Goal: Task Accomplishment & Management: Manage account settings

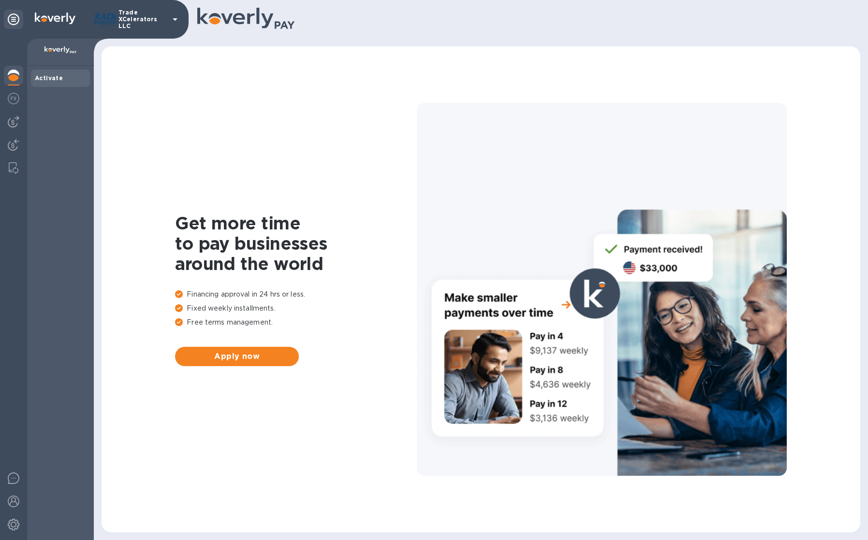
click at [145, 20] on p "Trade XCelerators LLC" at bounding box center [142, 19] width 48 height 20
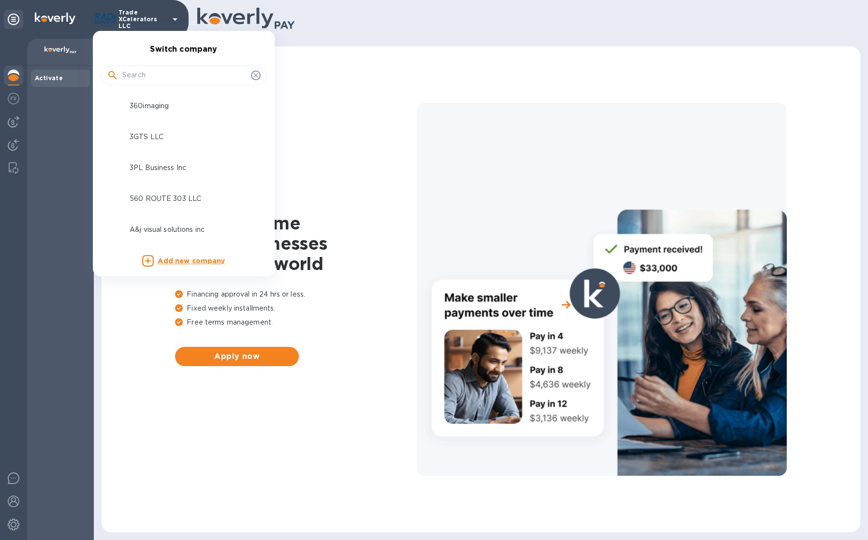
click at [145, 23] on div at bounding box center [434, 270] width 868 height 540
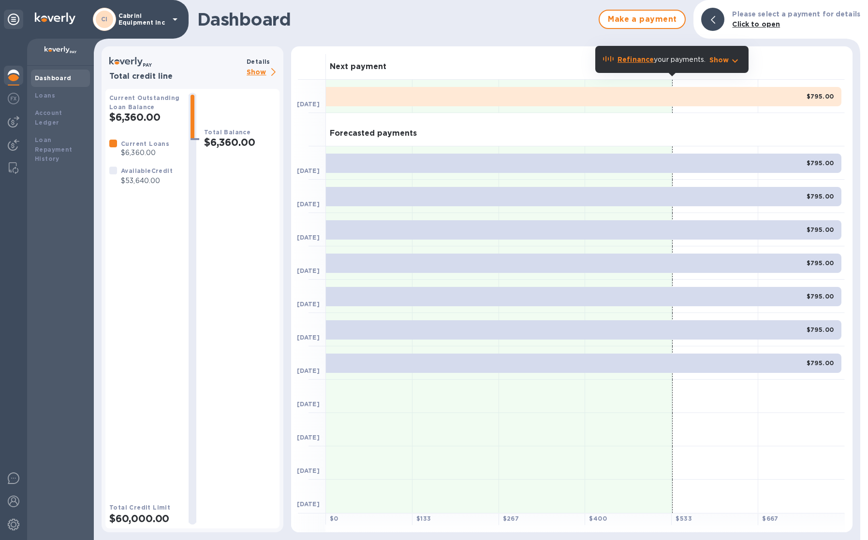
click at [251, 69] on p "Show" at bounding box center [262, 73] width 33 height 12
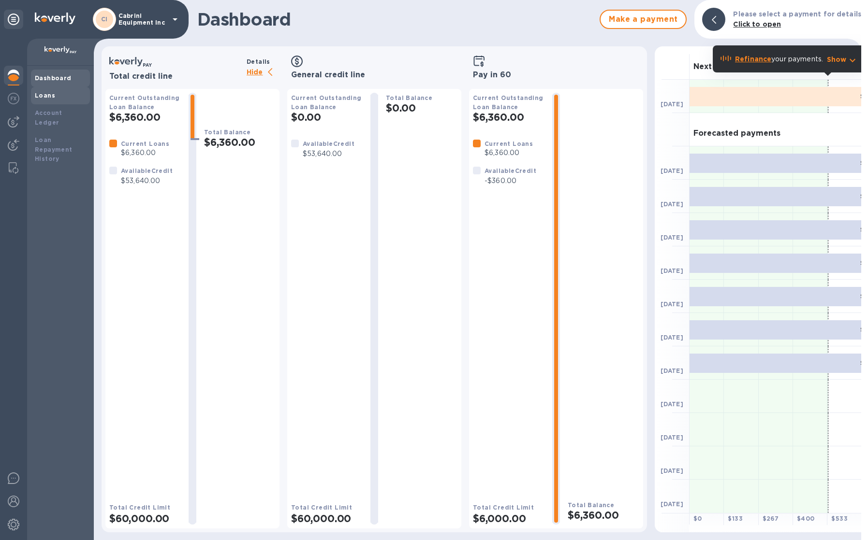
click at [52, 91] on div "Loans" at bounding box center [60, 96] width 51 height 10
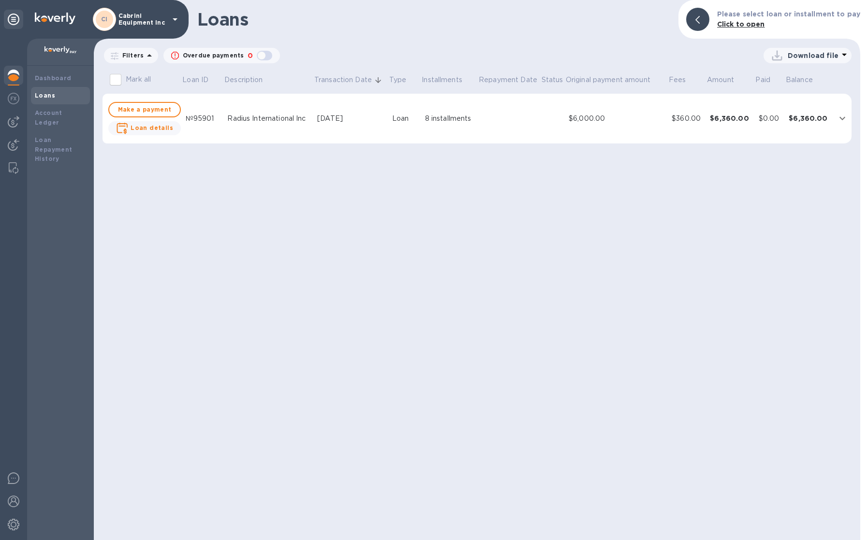
click at [552, 117] on td at bounding box center [552, 119] width 24 height 50
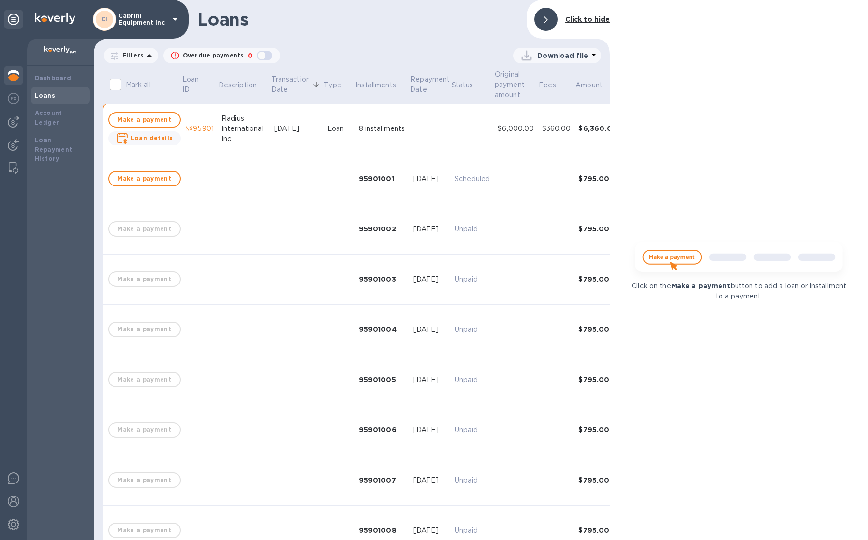
click at [564, 22] on div "Click to hide" at bounding box center [587, 20] width 53 height 18
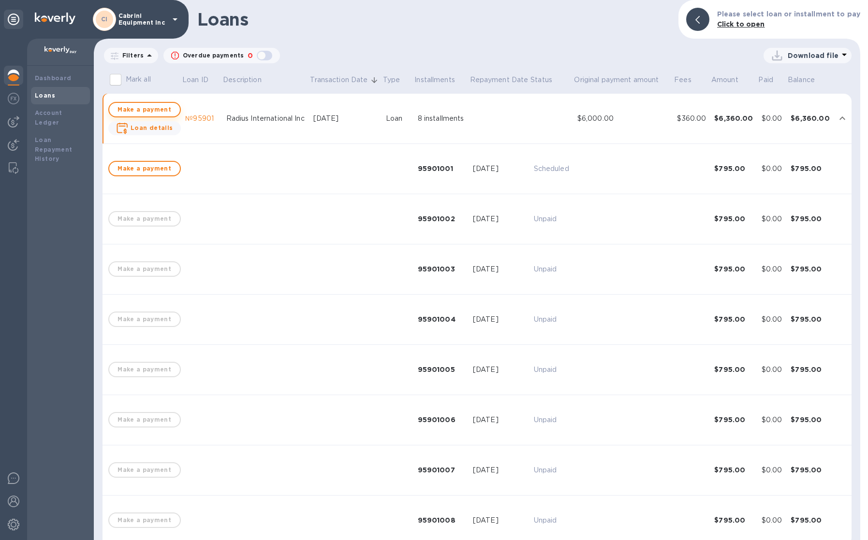
click at [158, 109] on span "Make a payment" at bounding box center [144, 110] width 55 height 12
checkbox input "true"
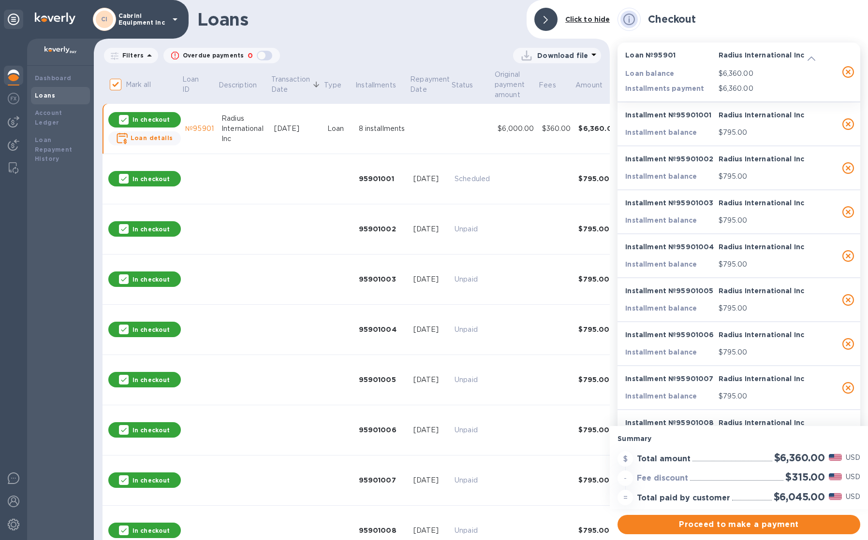
click at [116, 30] on div "CI" at bounding box center [104, 19] width 23 height 23
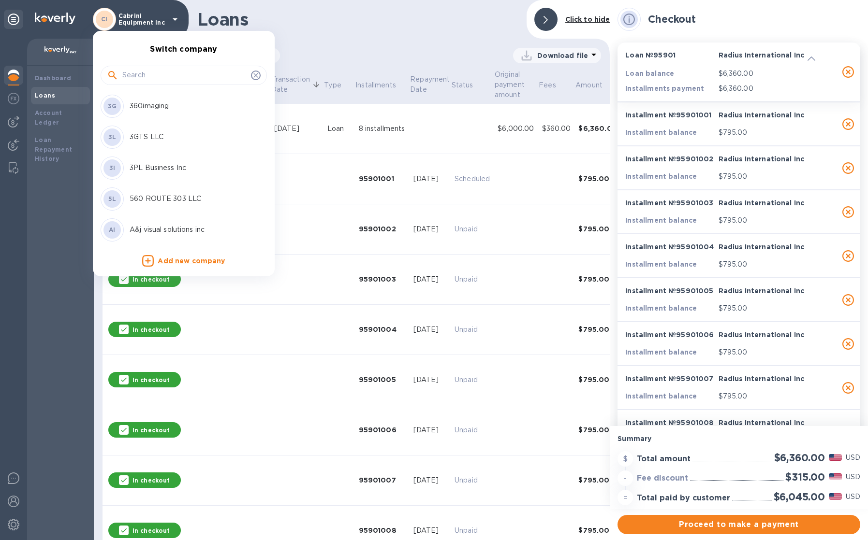
click at [128, 70] on input "text" at bounding box center [184, 75] width 125 height 14
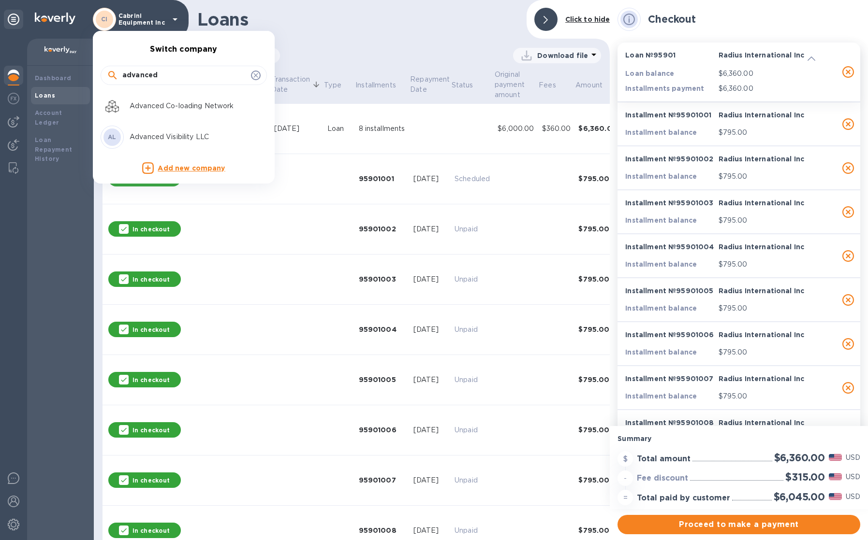
type input "advanced"
click at [179, 144] on div "AL Advanced Visibility LLC" at bounding box center [176, 137] width 151 height 23
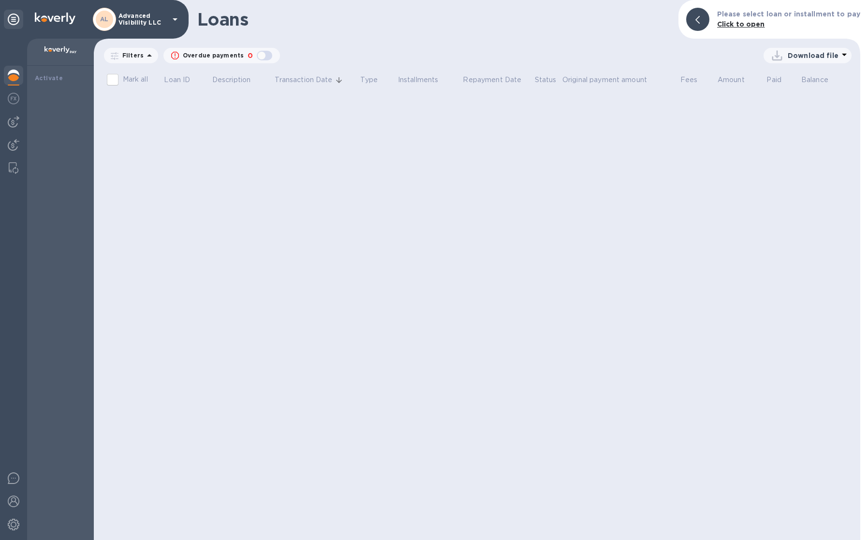
click at [16, 78] on img at bounding box center [14, 76] width 12 height 12
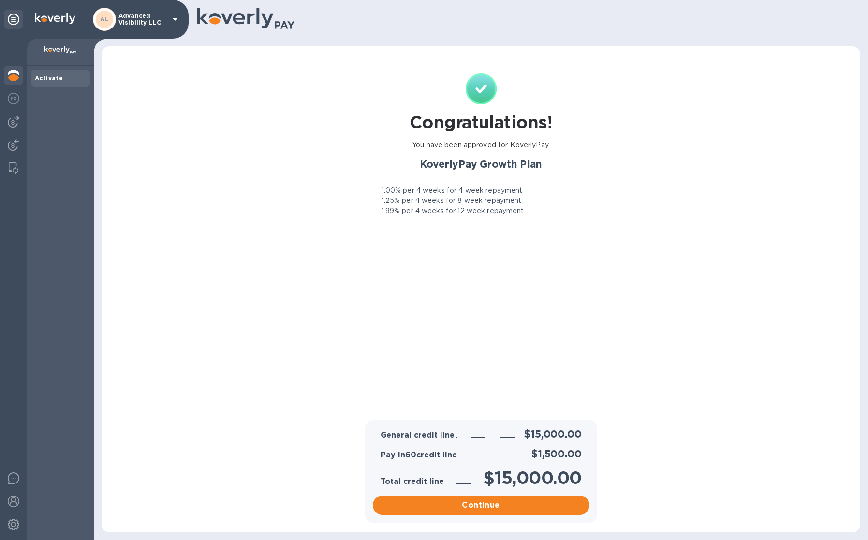
click at [160, 19] on p "Advanced Visibility LLC" at bounding box center [142, 20] width 48 height 14
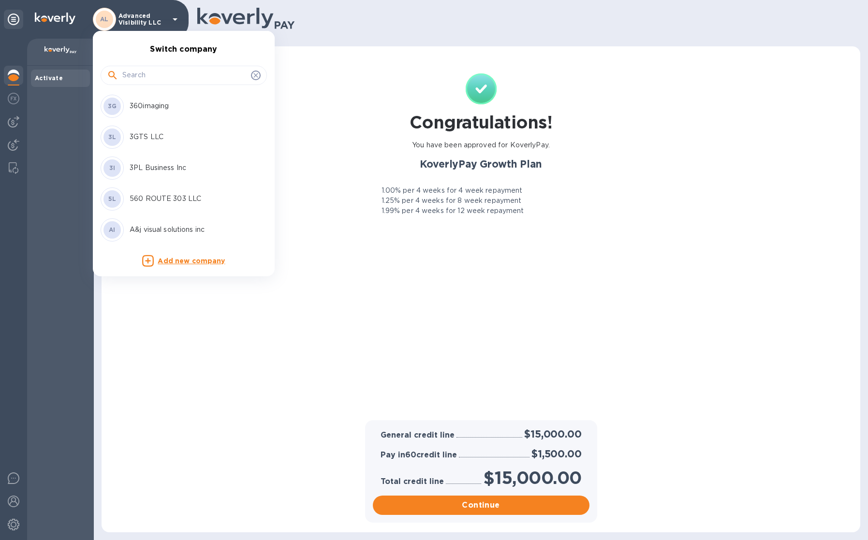
click at [147, 74] on input "text" at bounding box center [184, 75] width 125 height 14
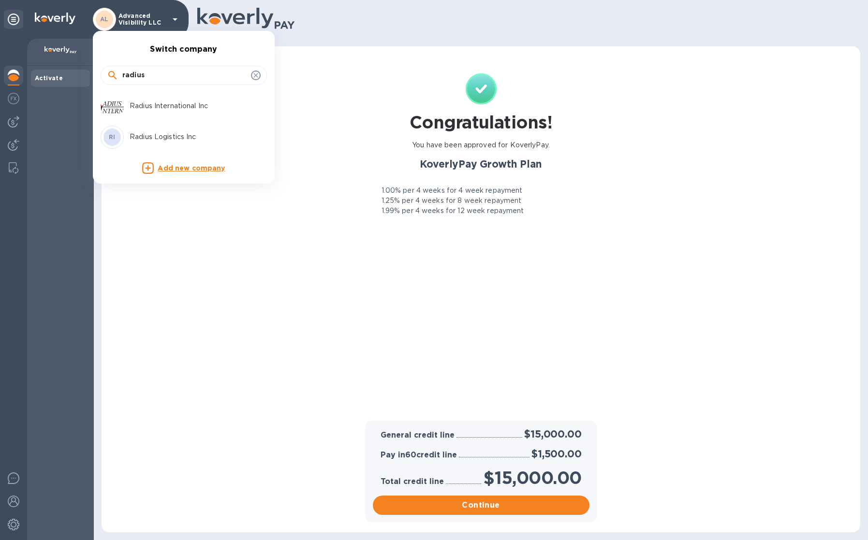
type input "radius"
click at [145, 99] on div "Radius International Inc" at bounding box center [176, 106] width 151 height 23
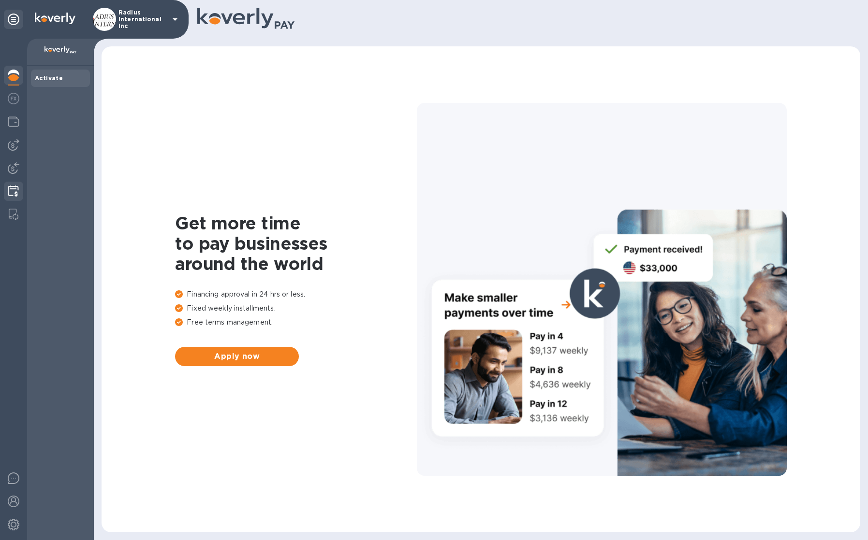
click at [14, 192] on img at bounding box center [13, 192] width 11 height 12
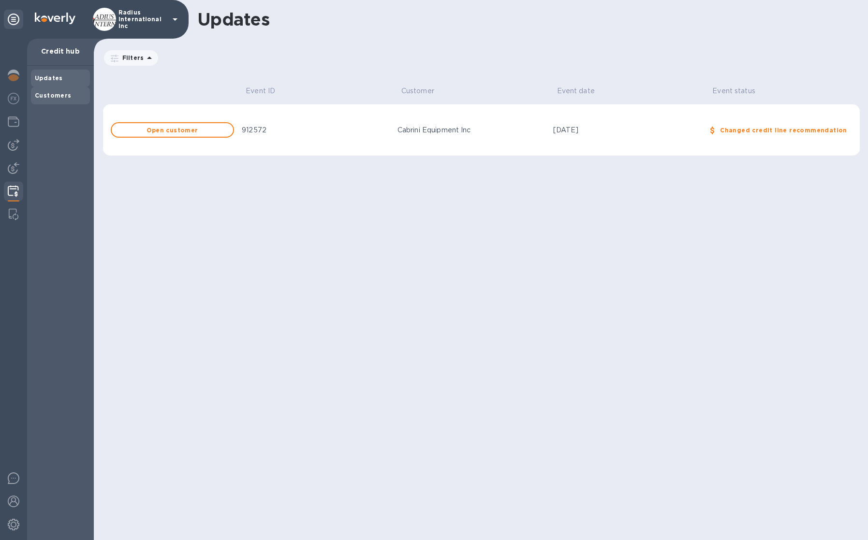
click at [39, 99] on div "Customers" at bounding box center [60, 96] width 51 height 10
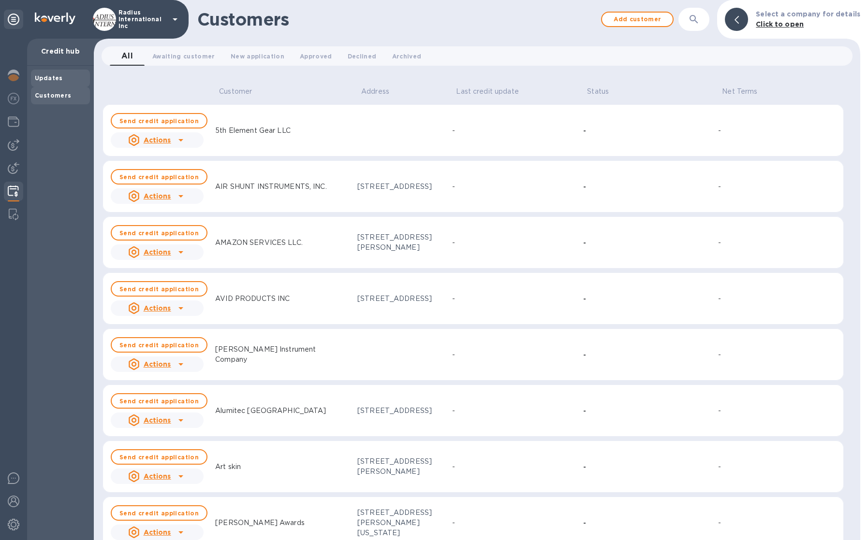
click at [55, 76] on b "Updates" at bounding box center [49, 77] width 28 height 7
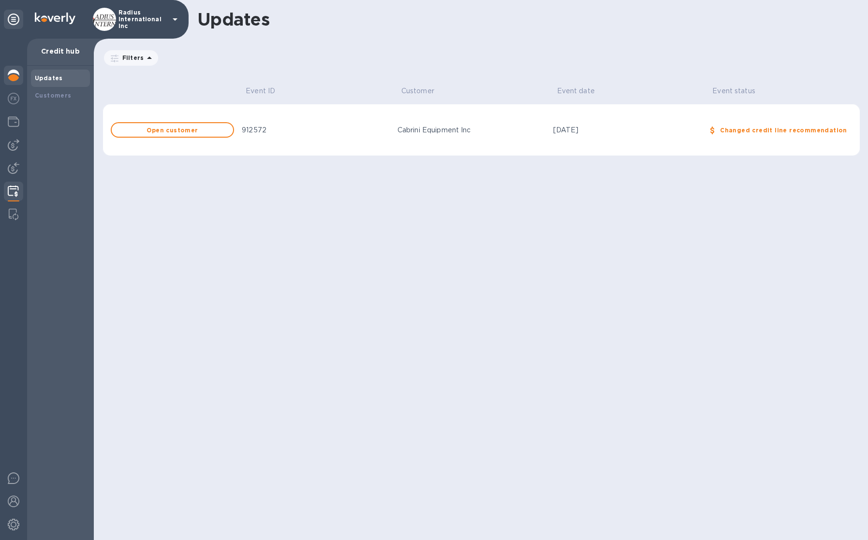
click at [18, 78] on img at bounding box center [14, 76] width 12 height 12
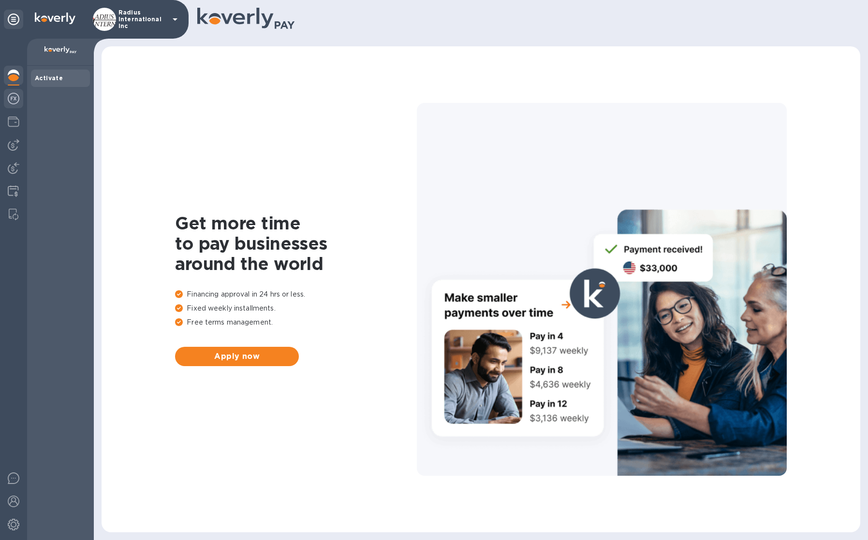
click at [13, 98] on img at bounding box center [14, 99] width 12 height 12
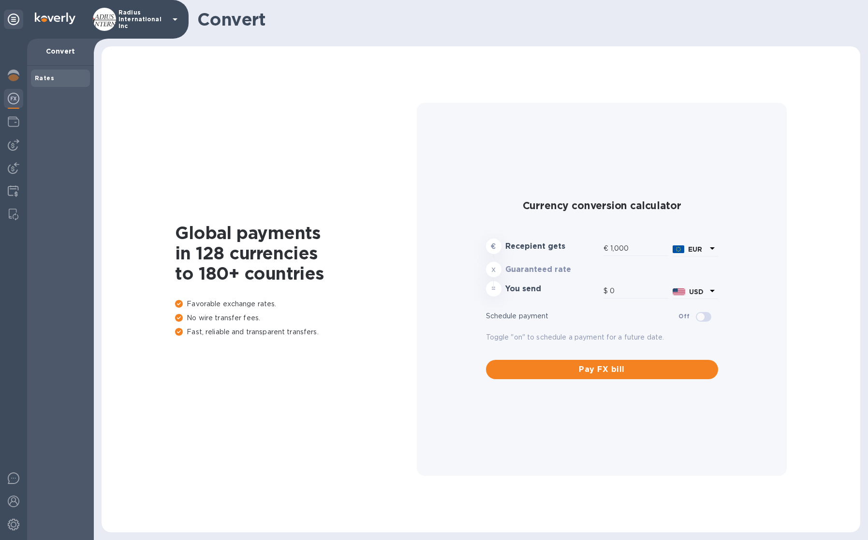
type input "1,173.84"
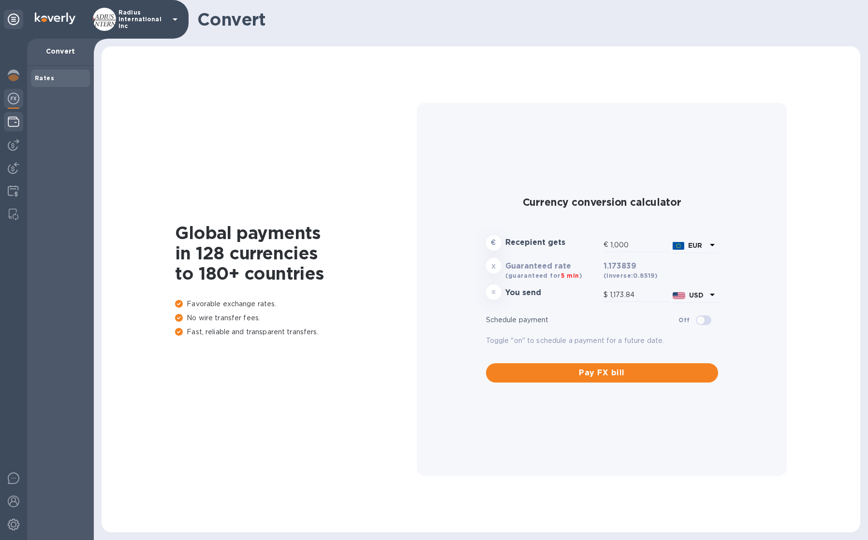
click at [12, 121] on img at bounding box center [14, 122] width 12 height 12
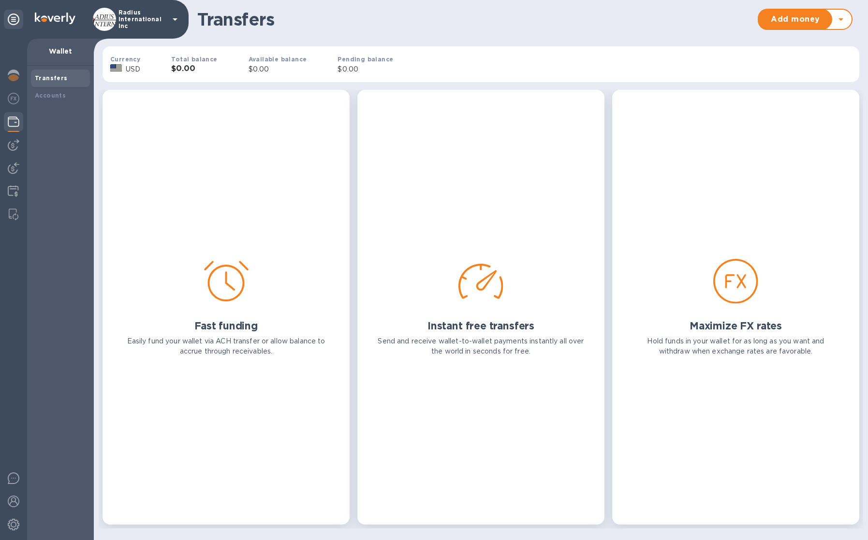
click at [145, 18] on p "Radius International Inc" at bounding box center [142, 19] width 48 height 20
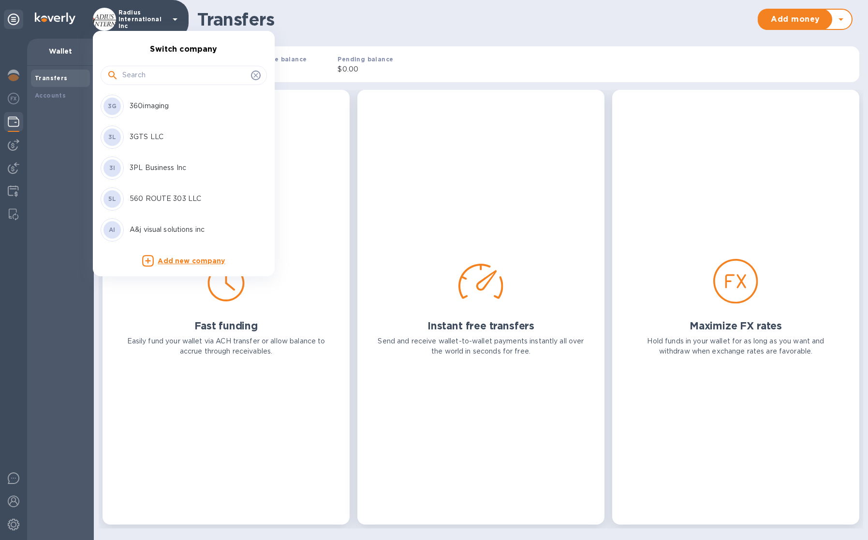
click at [139, 70] on input "text" at bounding box center [184, 75] width 125 height 14
click at [159, 73] on input "text" at bounding box center [184, 75] width 125 height 14
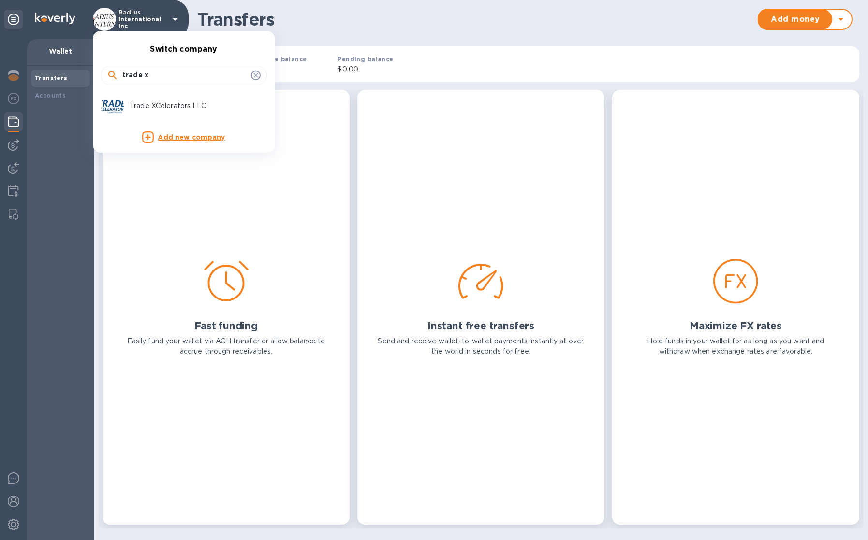
type input "trade x"
click at [186, 105] on p "Trade XCelerators LLC" at bounding box center [191, 106] width 122 height 10
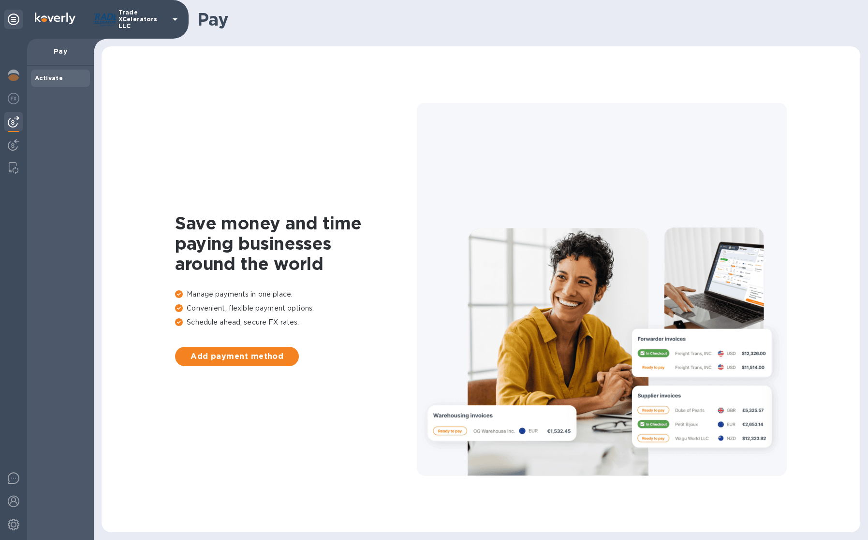
click at [158, 18] on p "Trade XCelerators LLC" at bounding box center [142, 19] width 48 height 20
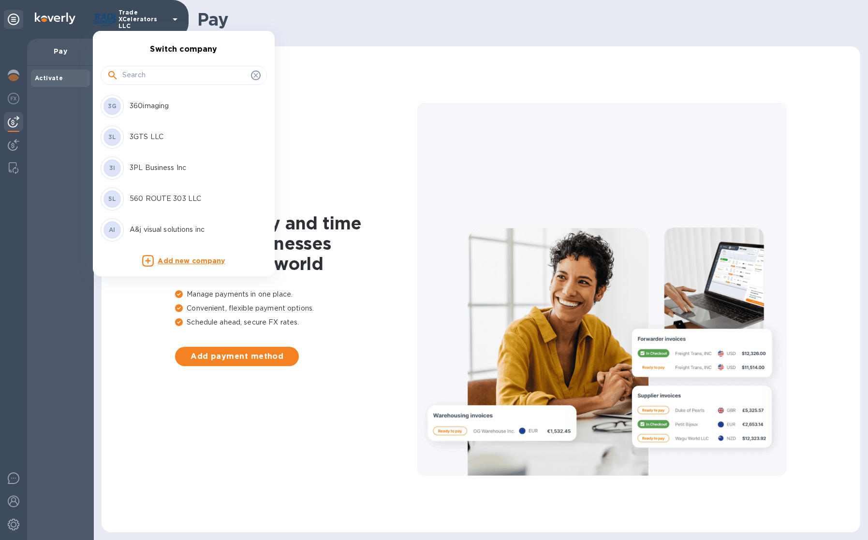
click at [149, 83] on div at bounding box center [184, 75] width 166 height 19
click at [157, 73] on input "text" at bounding box center [184, 75] width 125 height 14
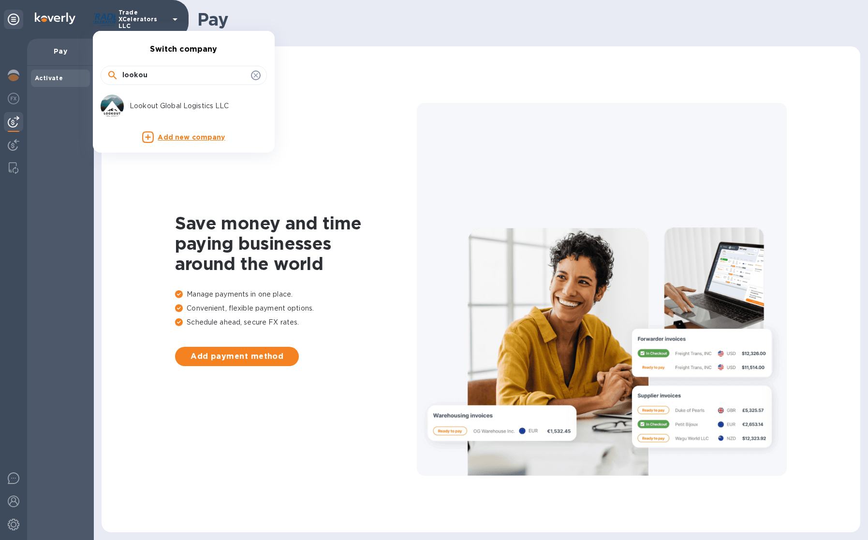
type input "lookou"
click at [161, 106] on p "Lookout Global Logistics LLC" at bounding box center [191, 106] width 122 height 10
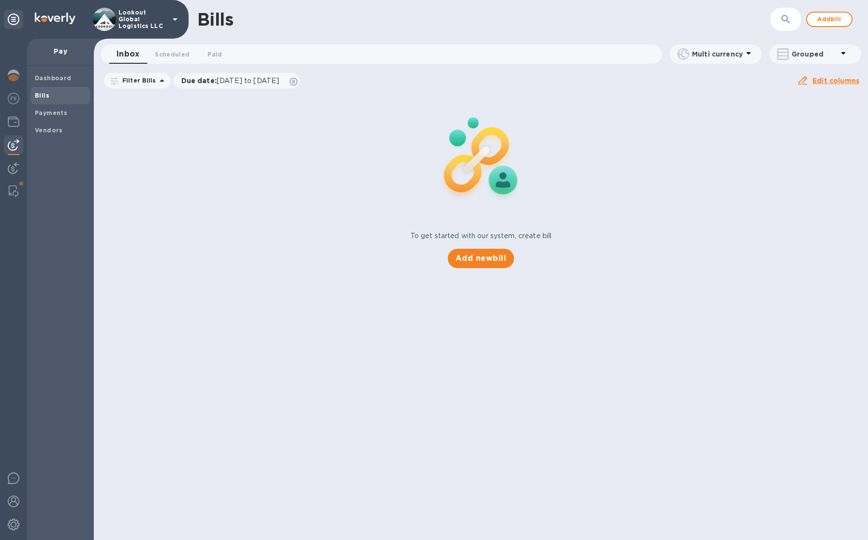
click at [158, 16] on p "Lookout Global Logistics LLC" at bounding box center [142, 19] width 48 height 20
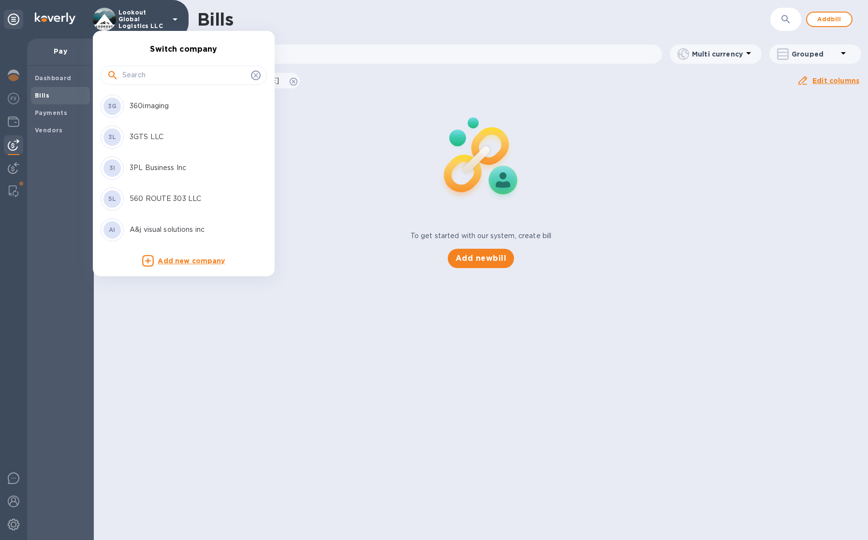
click at [160, 74] on input "text" at bounding box center [184, 75] width 125 height 14
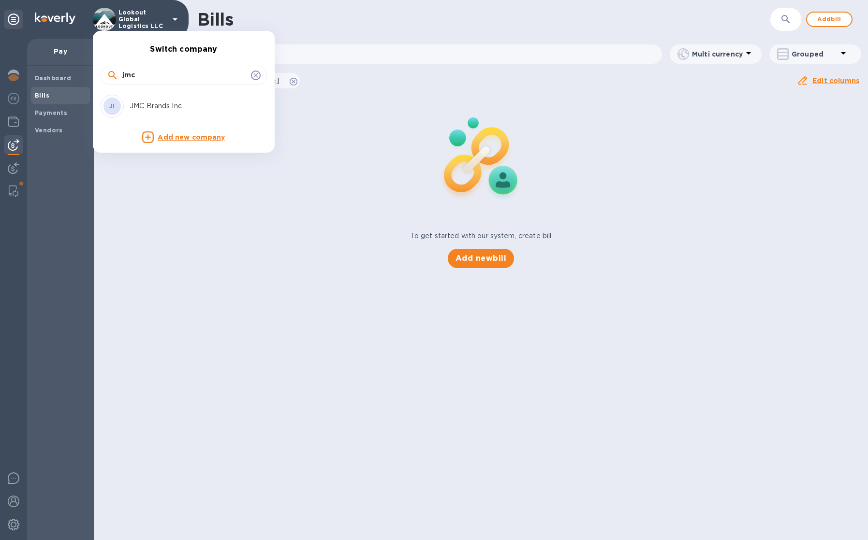
type input "jmc"
click at [165, 104] on p "JMC Brands Inc" at bounding box center [191, 106] width 122 height 10
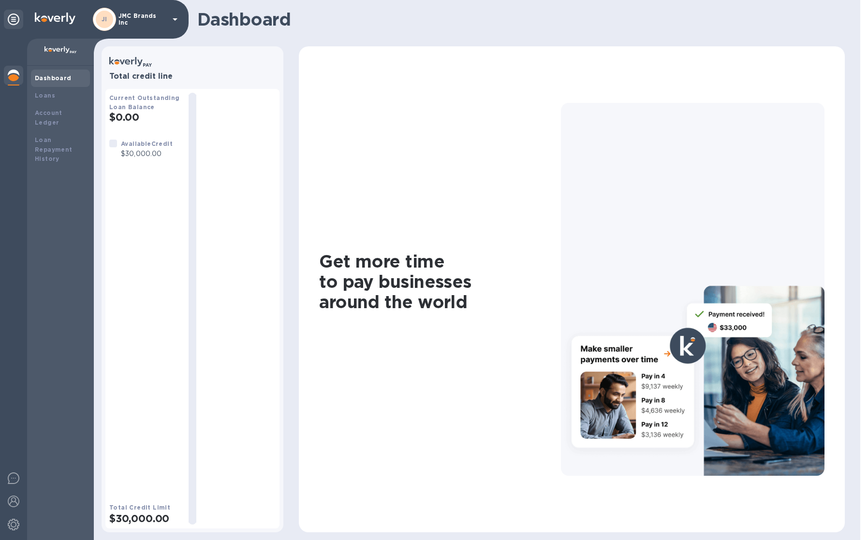
click at [157, 18] on p "JMC Brands Inc" at bounding box center [142, 20] width 48 height 14
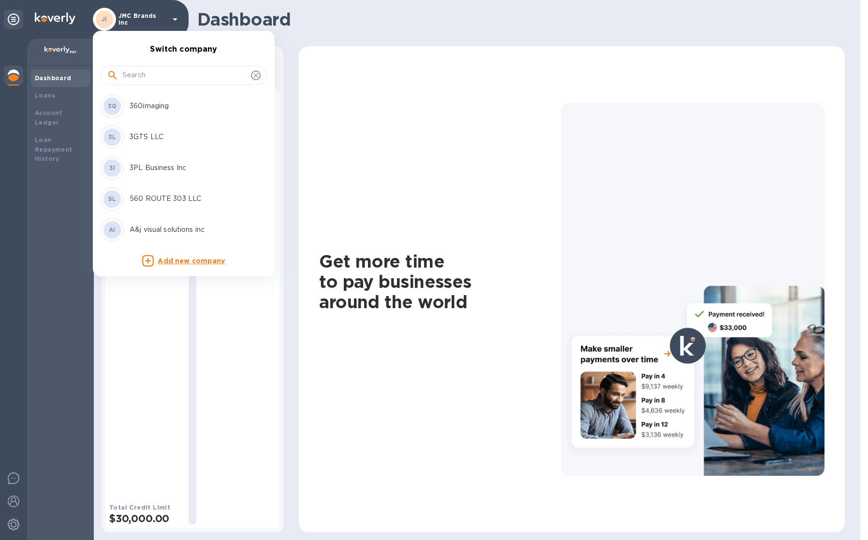
click at [154, 78] on input "text" at bounding box center [184, 75] width 125 height 14
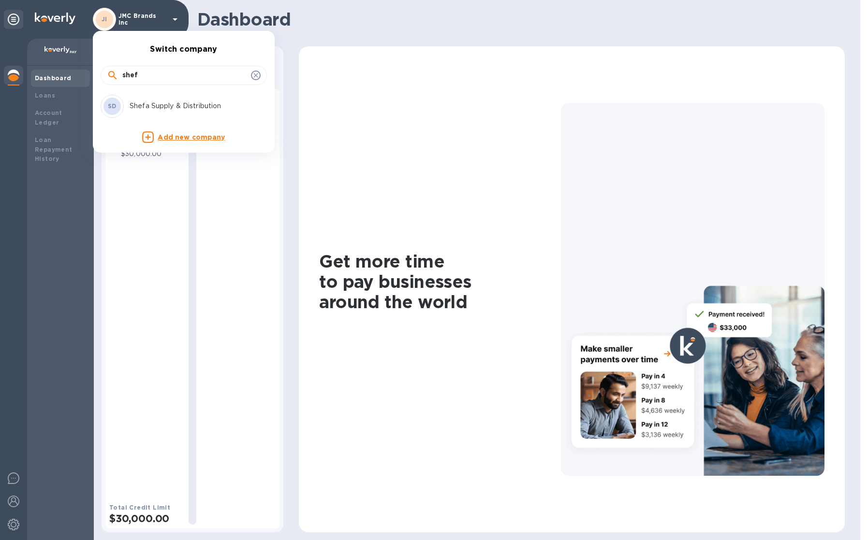
type input "shef"
click at [151, 99] on div "SD Shefa Supply & Distribution" at bounding box center [176, 106] width 151 height 23
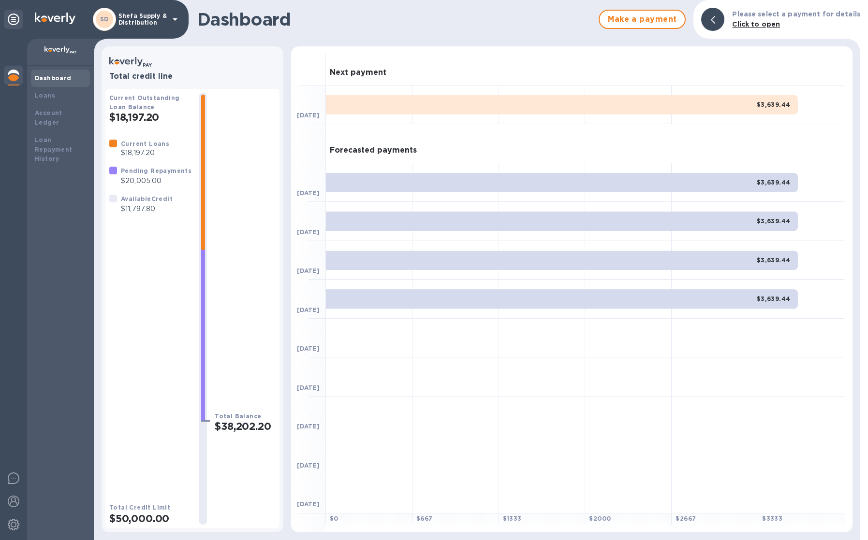
click at [124, 13] on p "Shefa Supply & Distribution" at bounding box center [142, 20] width 48 height 14
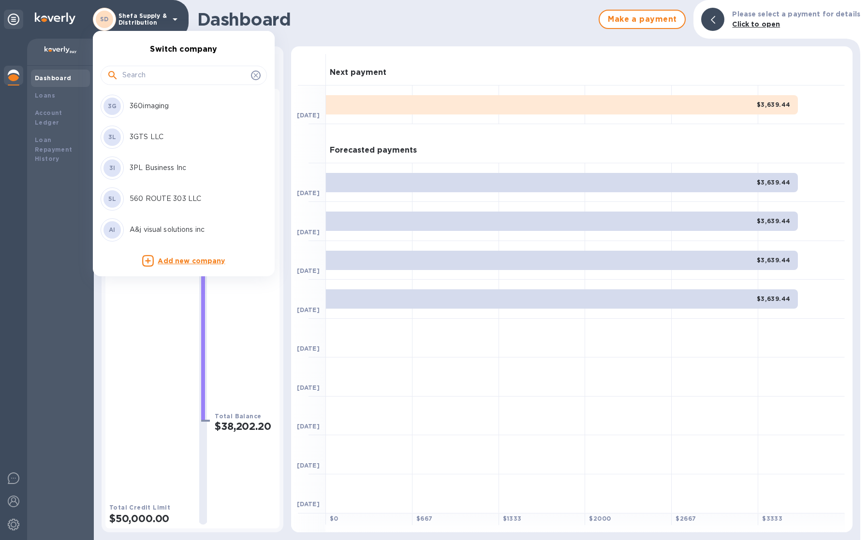
click at [144, 72] on input "text" at bounding box center [184, 75] width 125 height 14
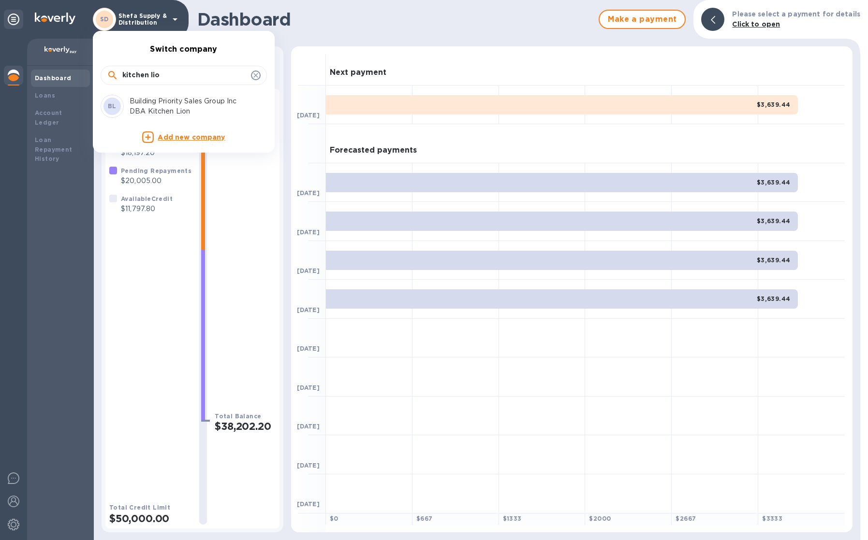
type input "kitchen lio"
click at [147, 109] on p "Building Priority Sales Group Inc DBA Kitchen Lion" at bounding box center [191, 106] width 122 height 20
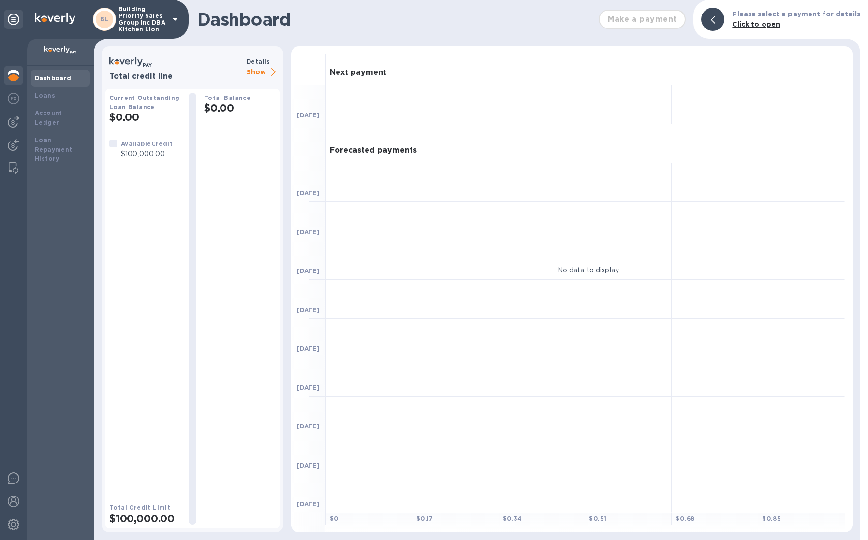
click at [127, 28] on p "Building Priority Sales Group Inc DBA Kitchen Lion" at bounding box center [142, 19] width 48 height 27
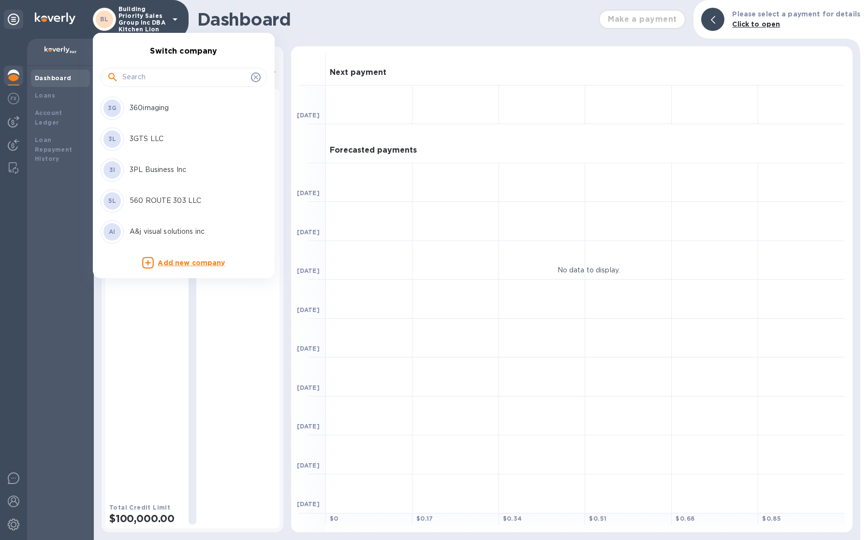
click at [152, 79] on input "text" at bounding box center [184, 77] width 125 height 14
click at [149, 78] on input "text" at bounding box center [184, 77] width 125 height 14
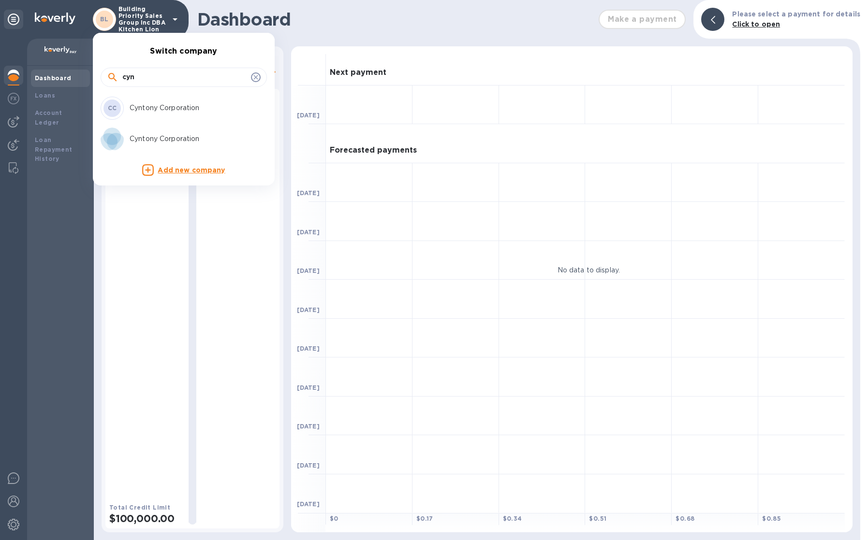
type input "cyn"
click at [182, 103] on p "Cyntony Corporation" at bounding box center [191, 108] width 122 height 10
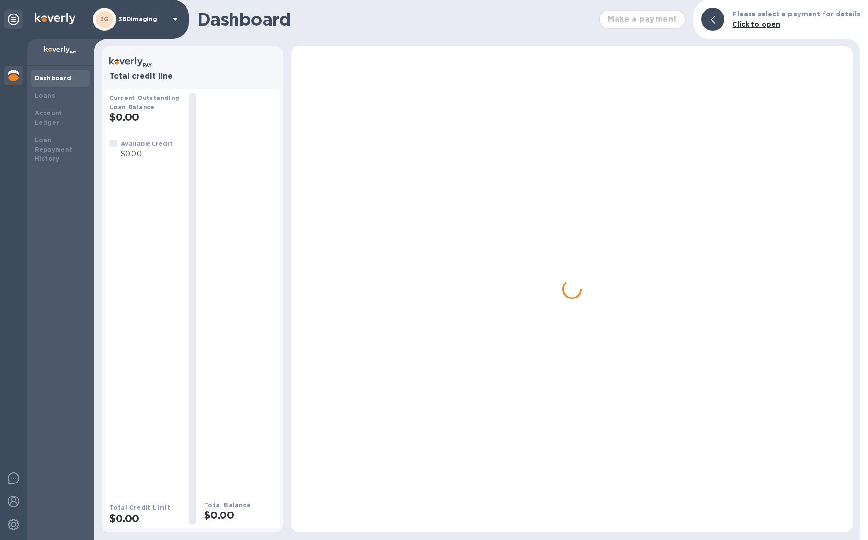
click at [129, 17] on p "360imaging" at bounding box center [142, 19] width 48 height 7
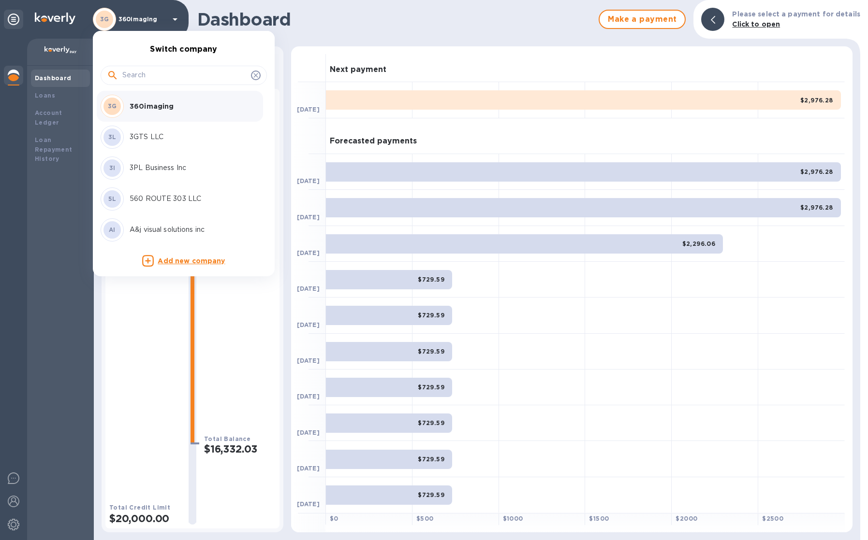
click at [129, 72] on input "text" at bounding box center [184, 75] width 125 height 14
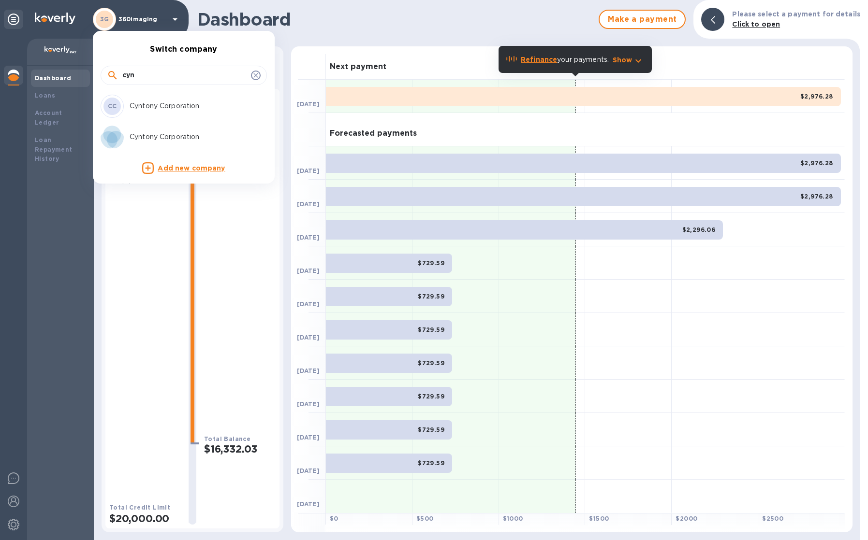
type input "cyn"
click at [148, 145] on div "Cyntony Corporation" at bounding box center [176, 137] width 151 height 23
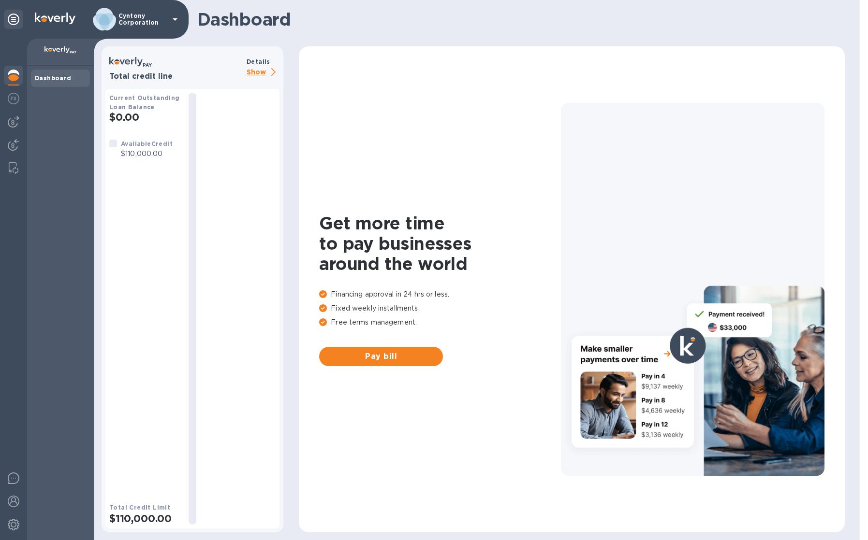
click at [265, 70] on p "Show" at bounding box center [262, 73] width 33 height 12
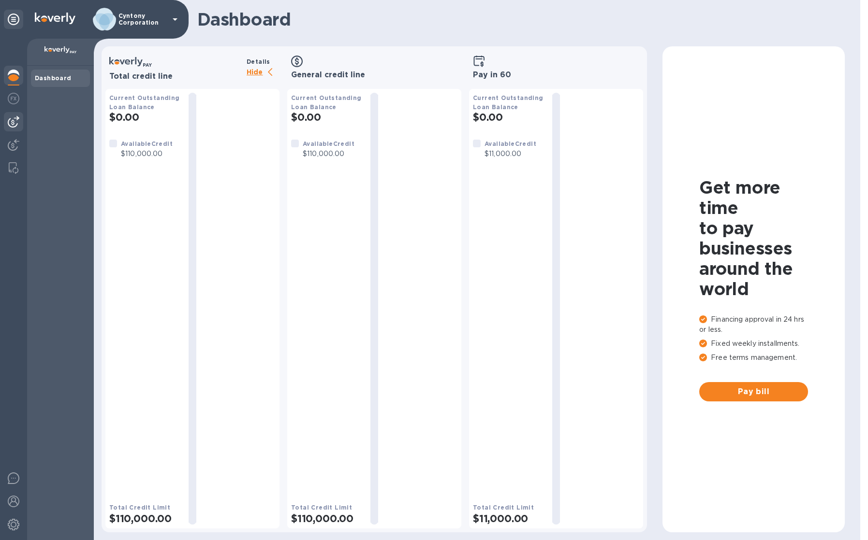
click at [11, 127] on img at bounding box center [14, 122] width 12 height 12
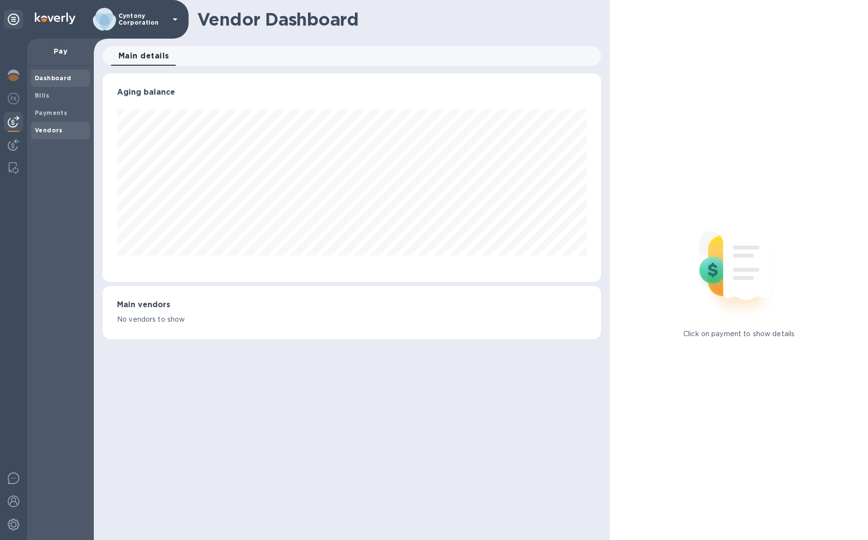
scroll to position [208, 498]
click at [51, 109] on b "Payments" at bounding box center [51, 112] width 32 height 7
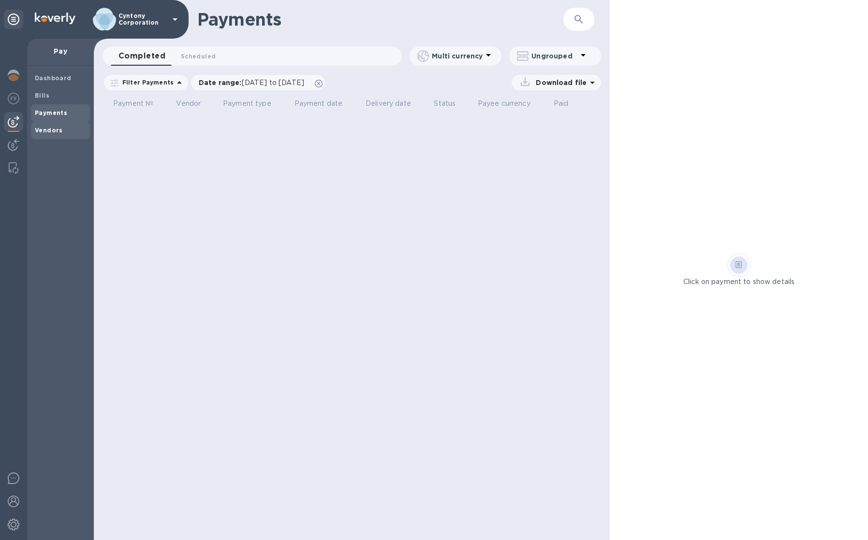
click at [51, 132] on b "Vendors" at bounding box center [49, 130] width 28 height 7
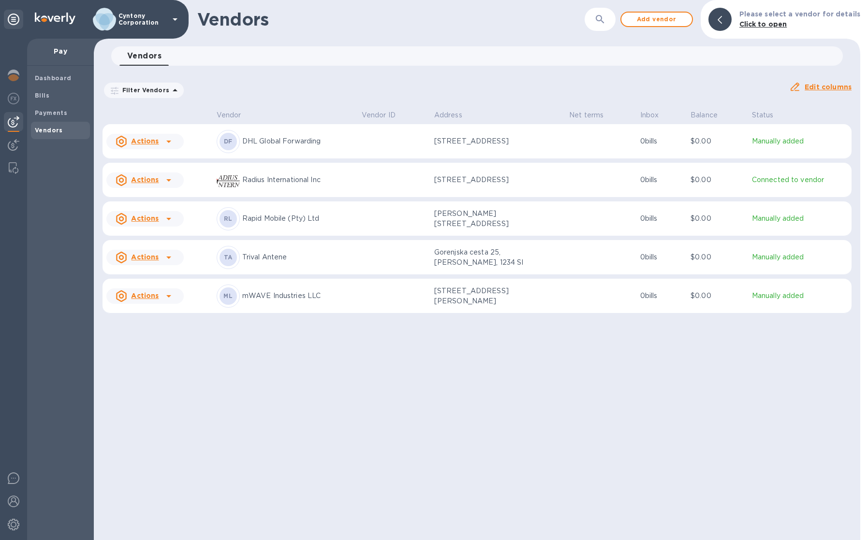
click at [118, 21] on p "Cyntony Corporation" at bounding box center [142, 20] width 48 height 14
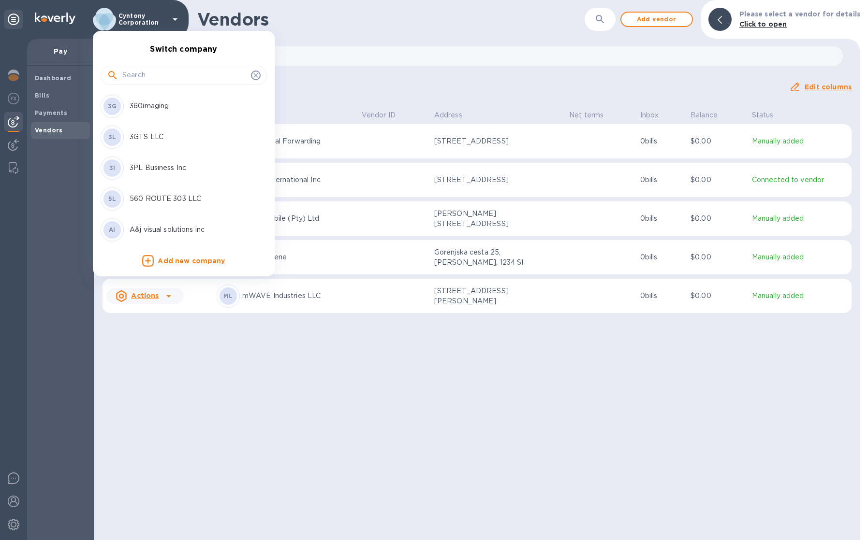
click at [159, 71] on input "text" at bounding box center [184, 75] width 125 height 14
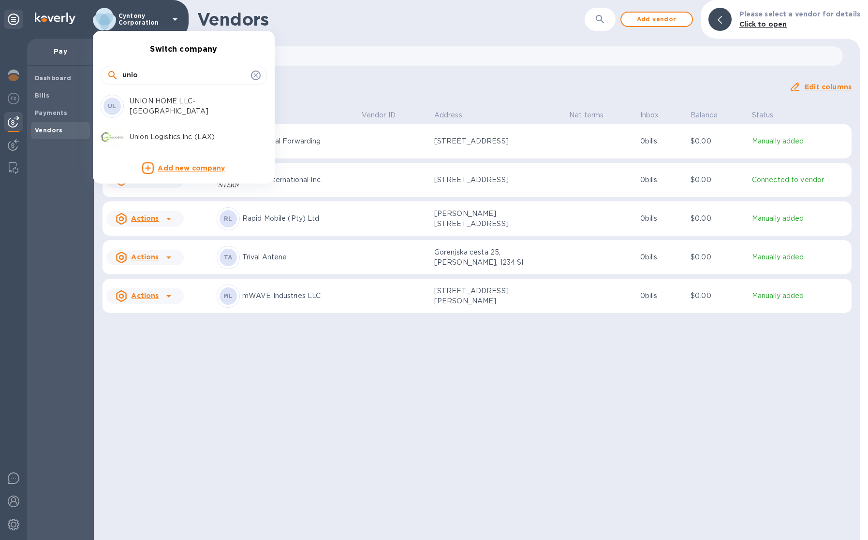
type input "unio"
click at [181, 136] on p "Union Logistics Inc (LAX)" at bounding box center [191, 137] width 122 height 10
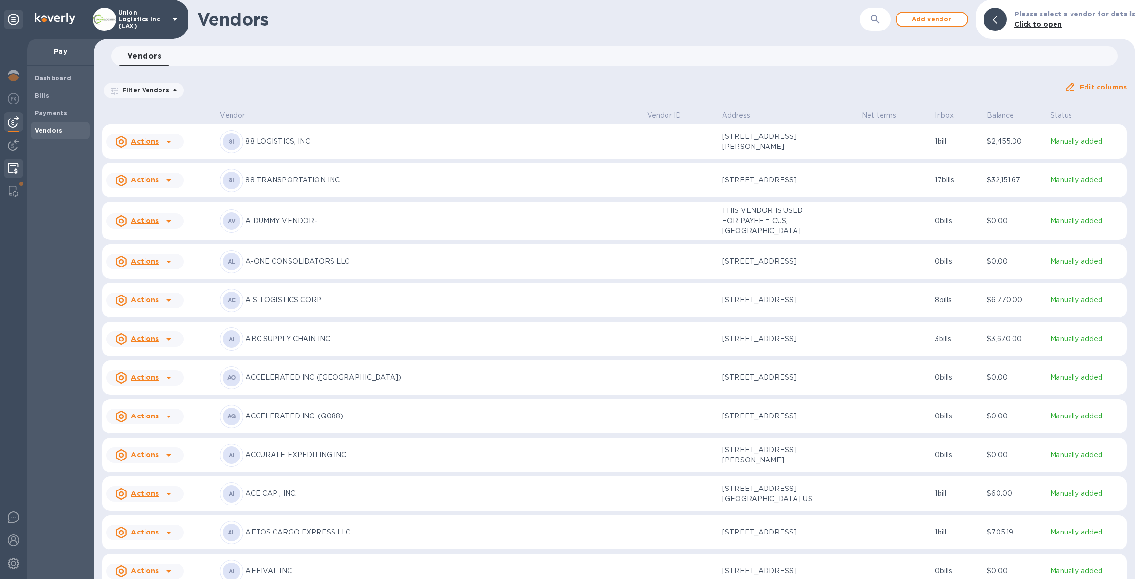
click at [15, 169] on img at bounding box center [13, 168] width 11 height 12
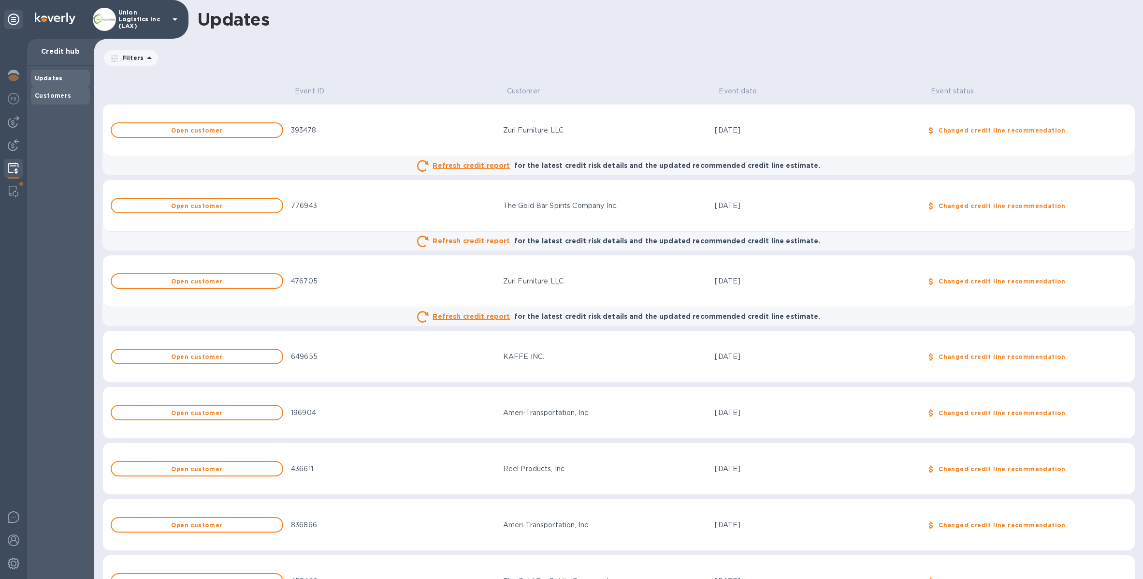
click at [55, 93] on b "Customers" at bounding box center [53, 95] width 37 height 7
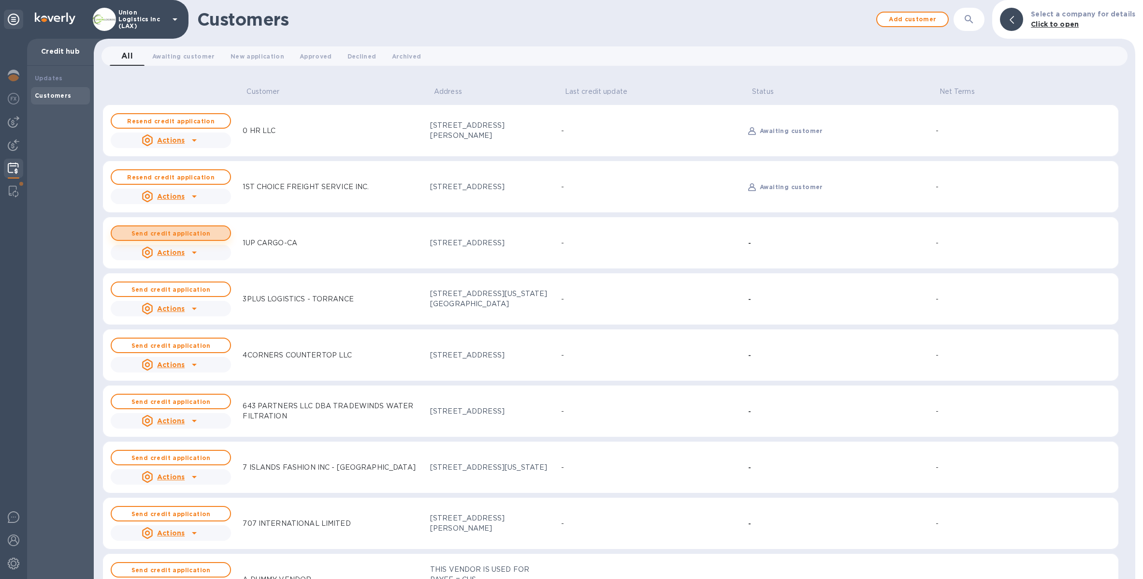
click at [179, 229] on button "Send credit application" at bounding box center [171, 232] width 120 height 15
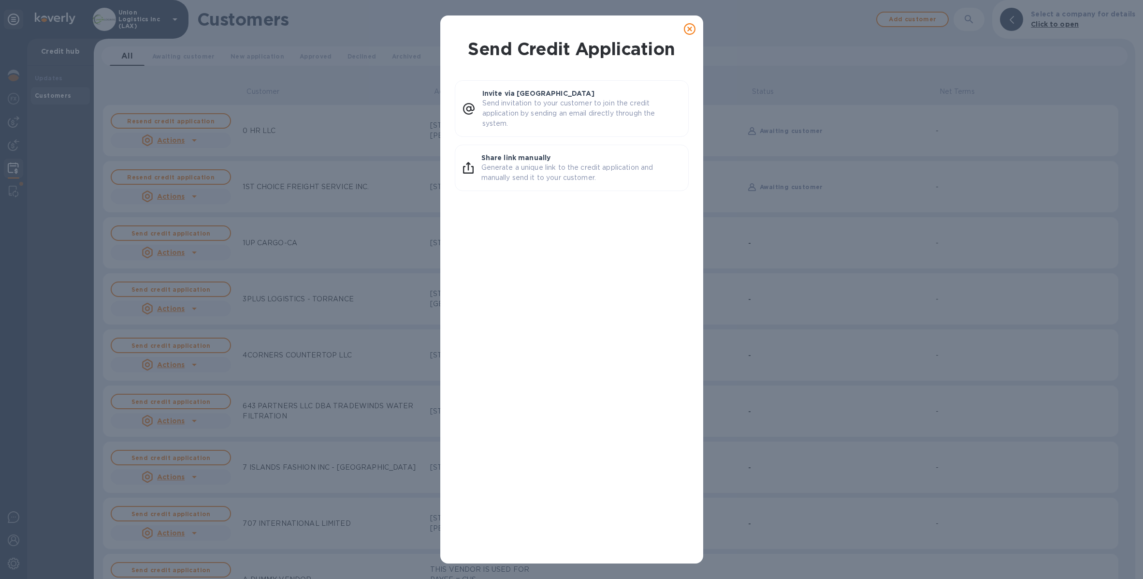
click at [688, 29] on icon at bounding box center [690, 29] width 12 height 12
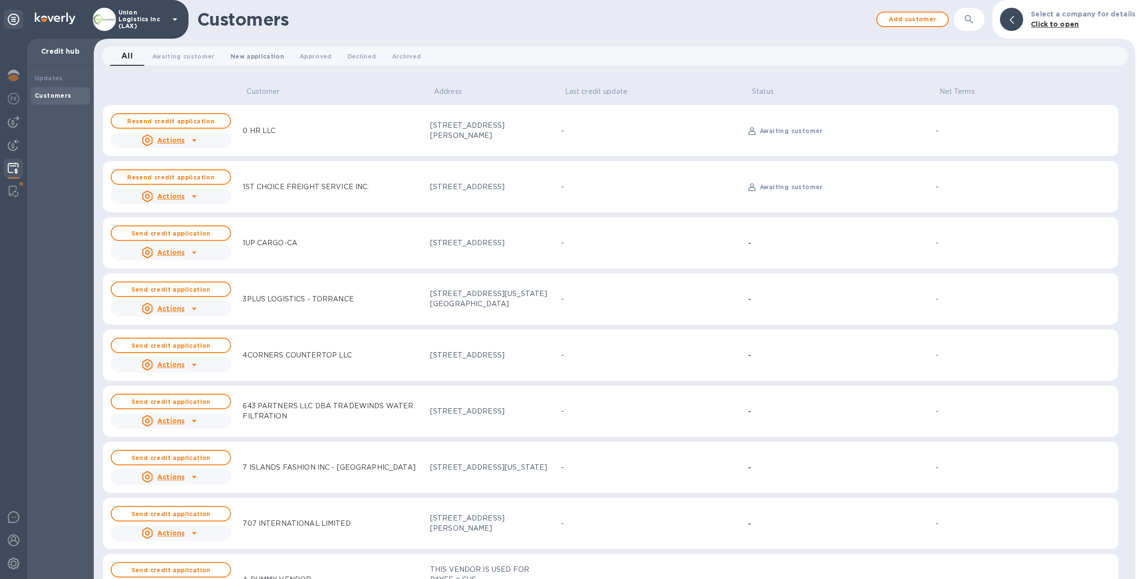
click at [234, 58] on span "New application 0" at bounding box center [258, 56] width 54 height 10
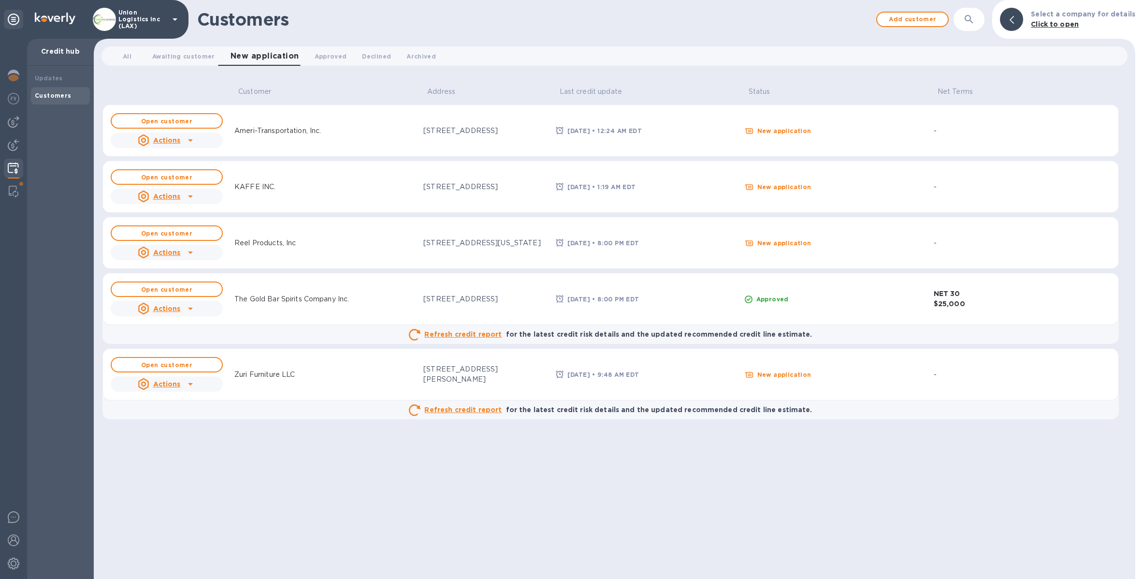
click at [340, 291] on div "The Gold Bar Spirits Company Inc." at bounding box center [292, 299] width 122 height 18
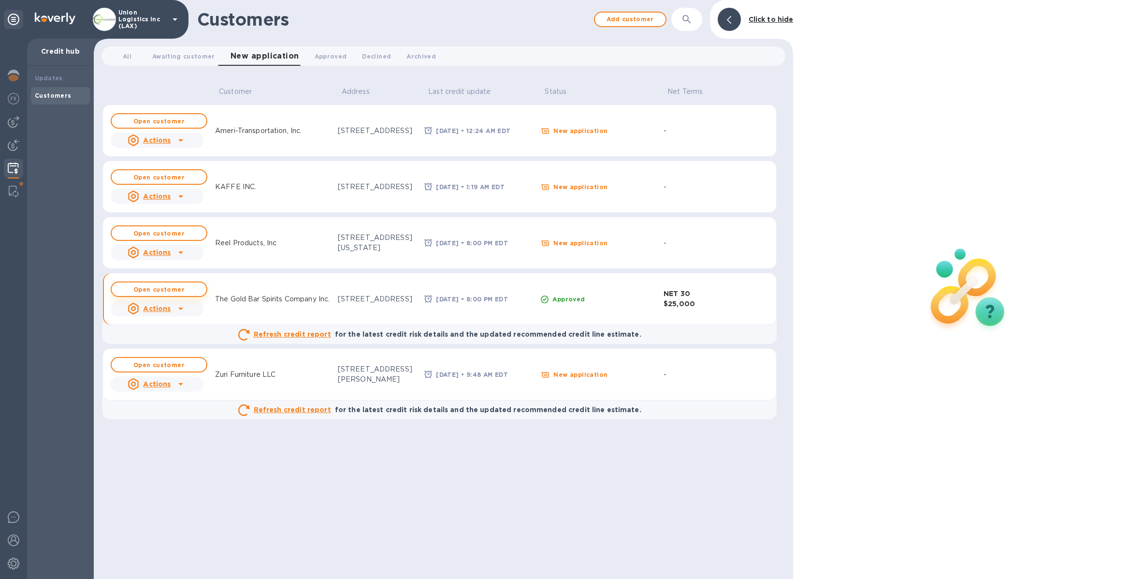
click at [159, 285] on button "Open customer" at bounding box center [159, 288] width 97 height 15
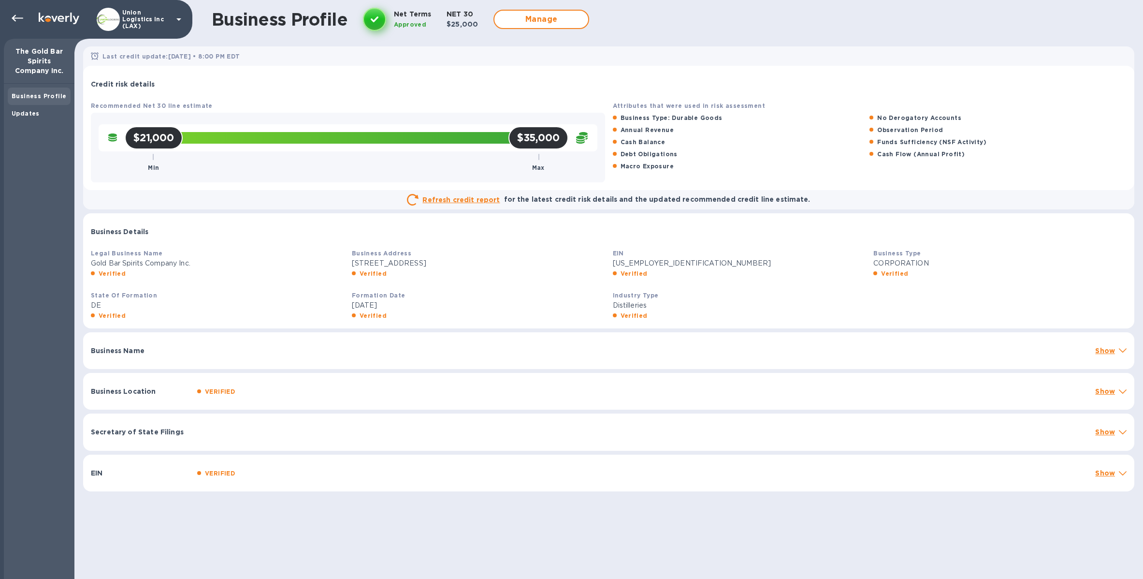
click at [867, 354] on p "Show" at bounding box center [1105, 351] width 20 height 10
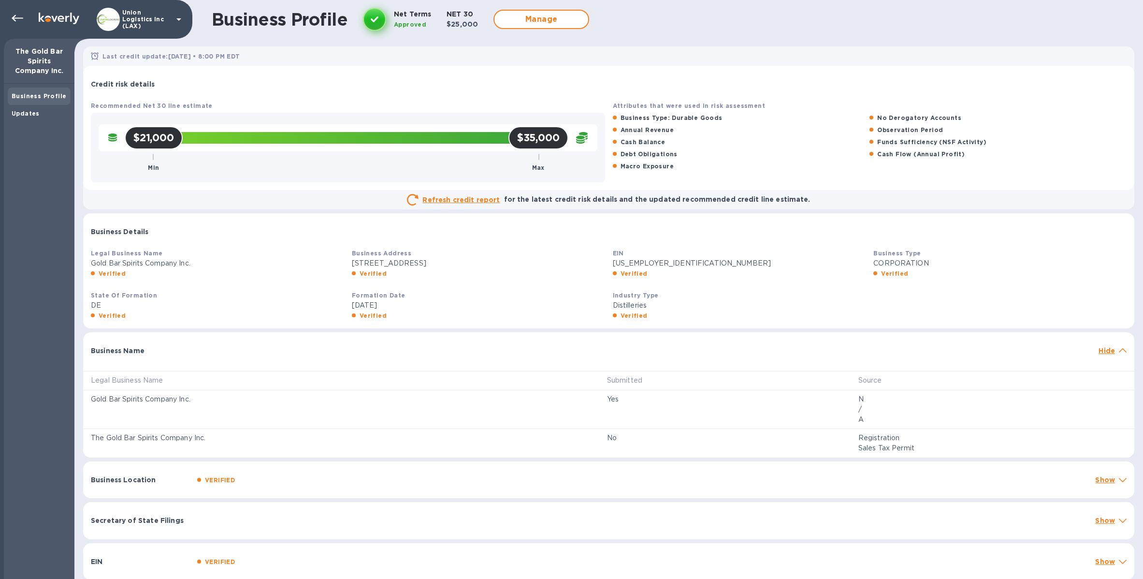
click at [867, 354] on p "Hide" at bounding box center [1107, 351] width 16 height 10
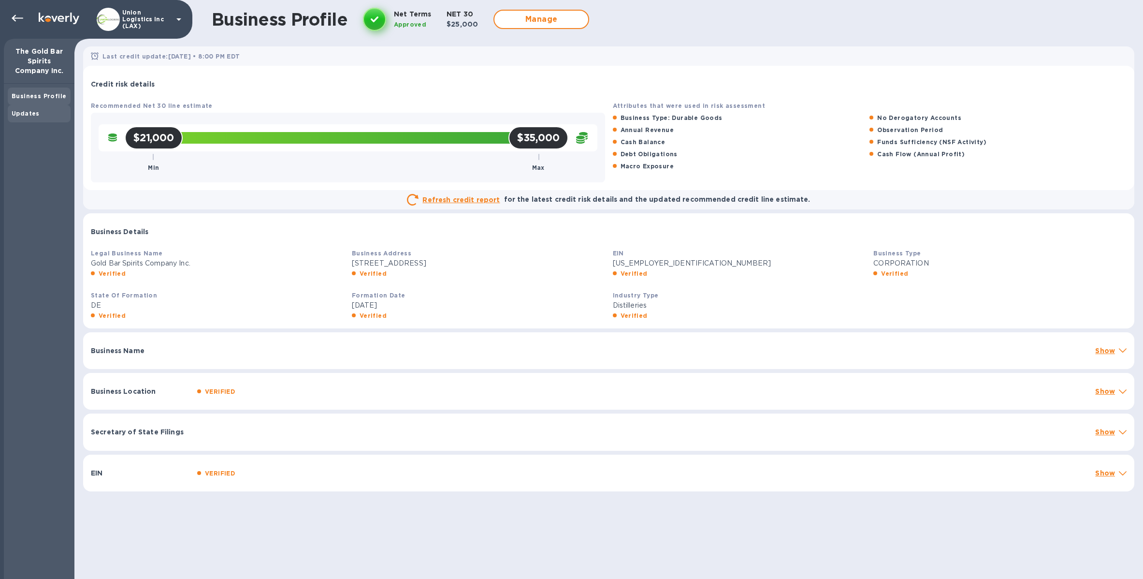
click at [19, 118] on div "Updates" at bounding box center [39, 113] width 63 height 17
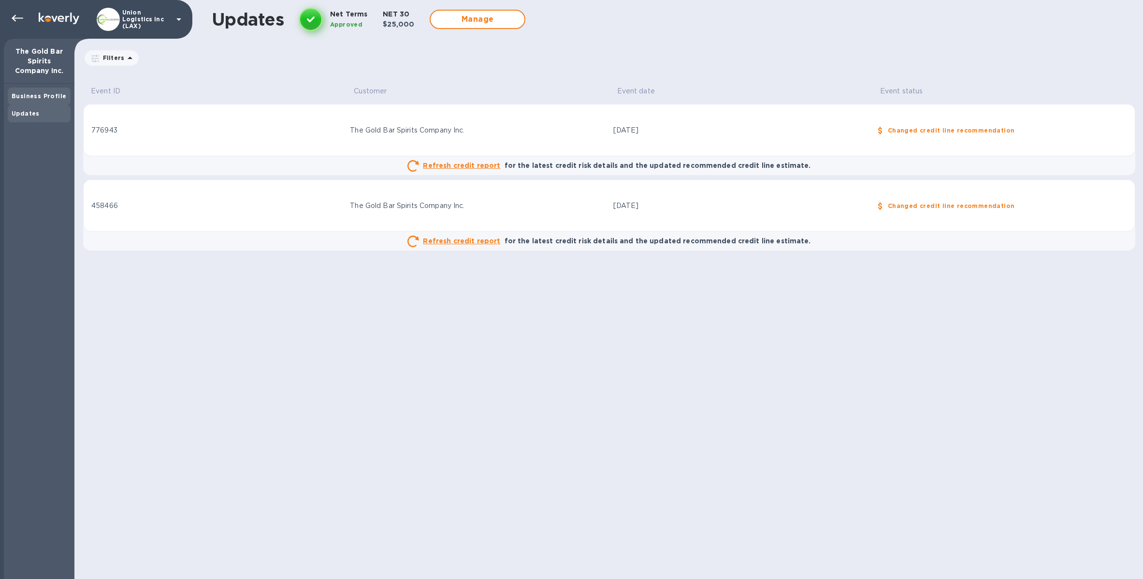
click at [58, 101] on div "Business Profile" at bounding box center [39, 96] width 55 height 10
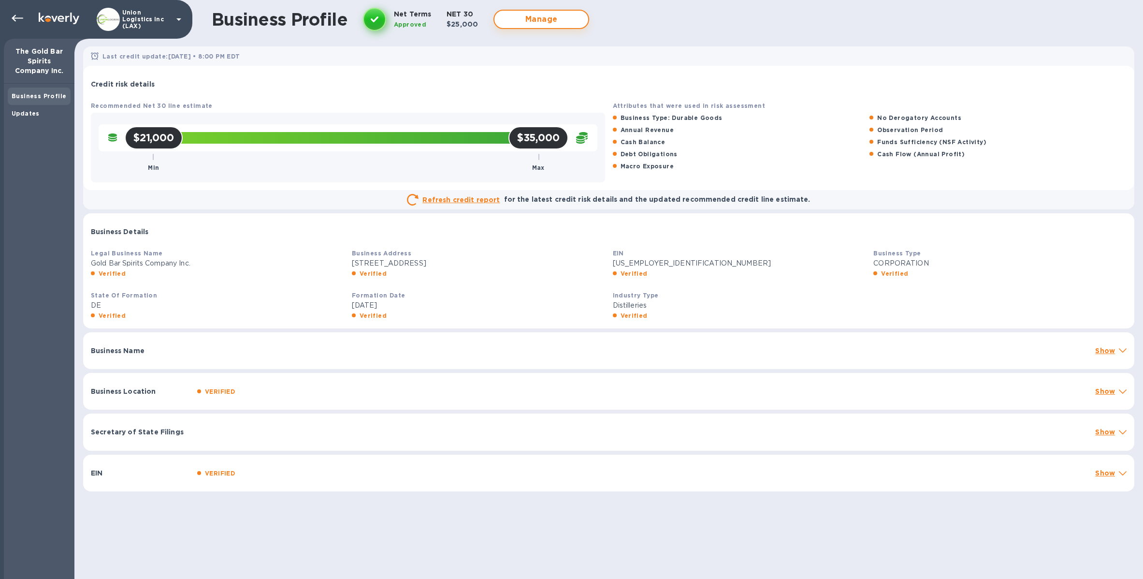
click at [556, 25] on span "Manage" at bounding box center [541, 20] width 78 height 12
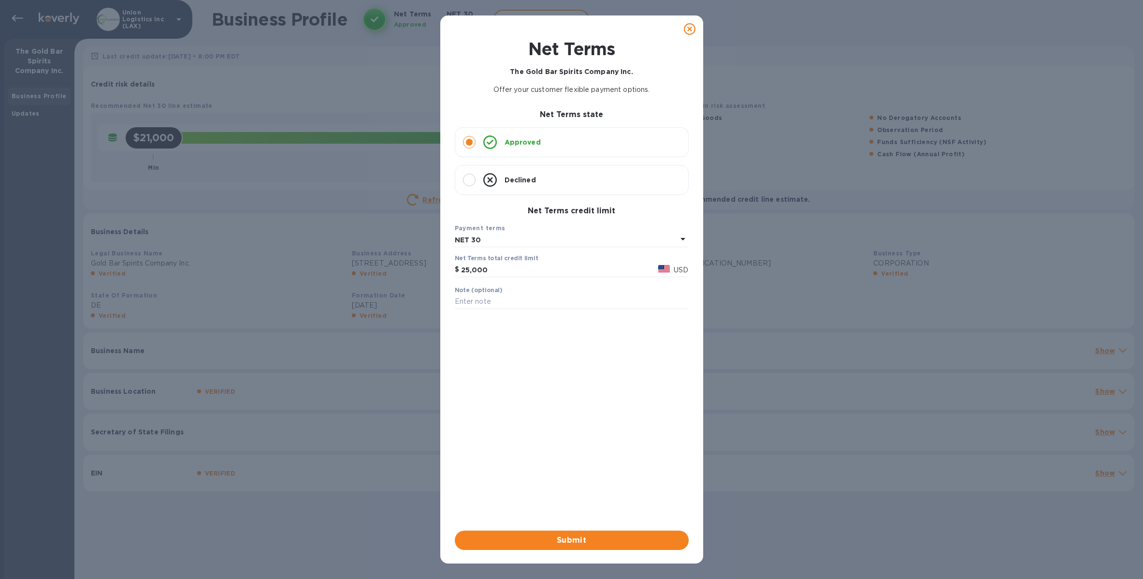
click at [686, 27] on icon at bounding box center [690, 29] width 12 height 12
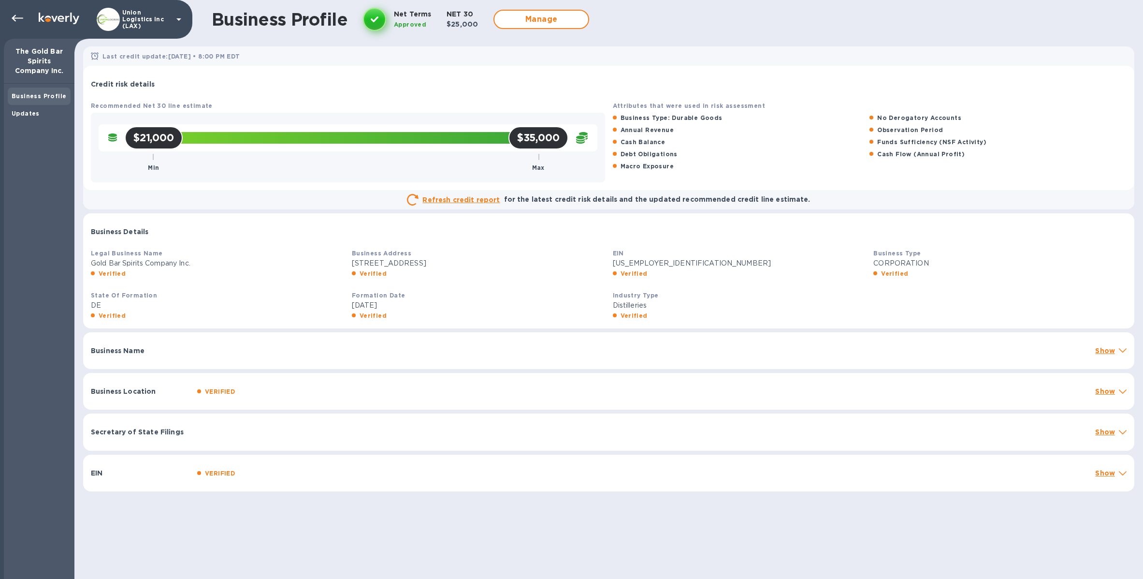
click at [168, 362] on div "Business Name Show" at bounding box center [608, 350] width 1051 height 37
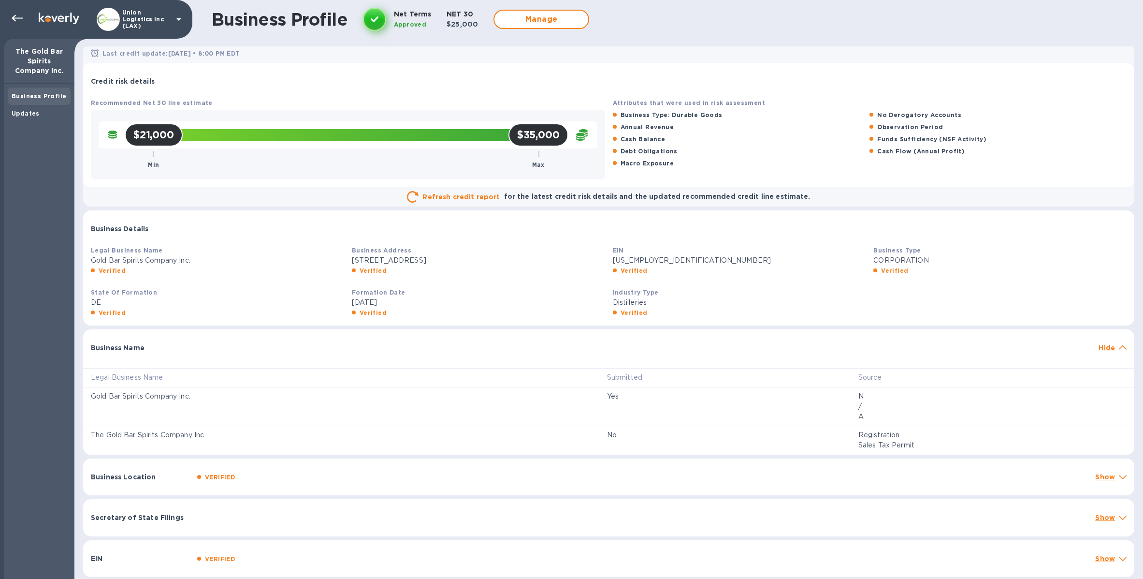
click at [330, 478] on div "VERIFIED" at bounding box center [642, 477] width 894 height 14
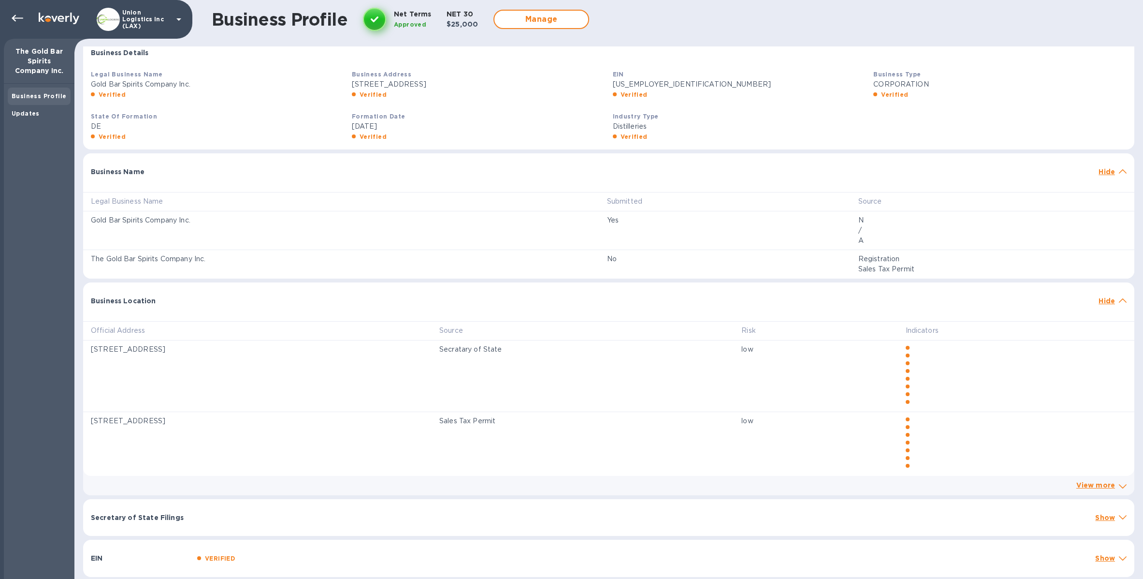
click at [290, 516] on div at bounding box center [642, 512] width 898 height 8
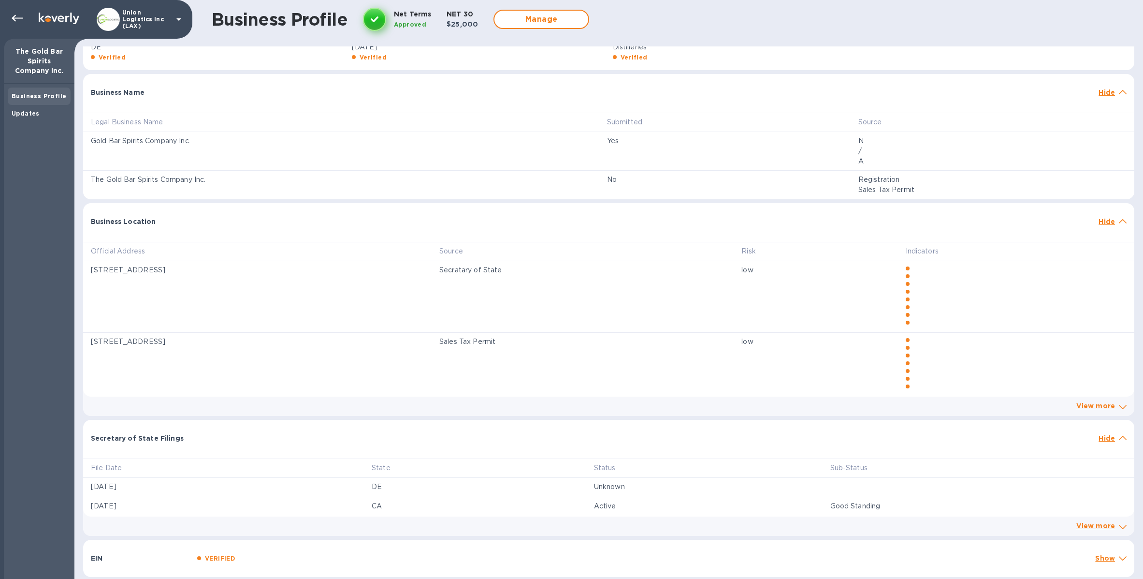
click at [308, 540] on div "VERIFIED" at bounding box center [642, 558] width 894 height 14
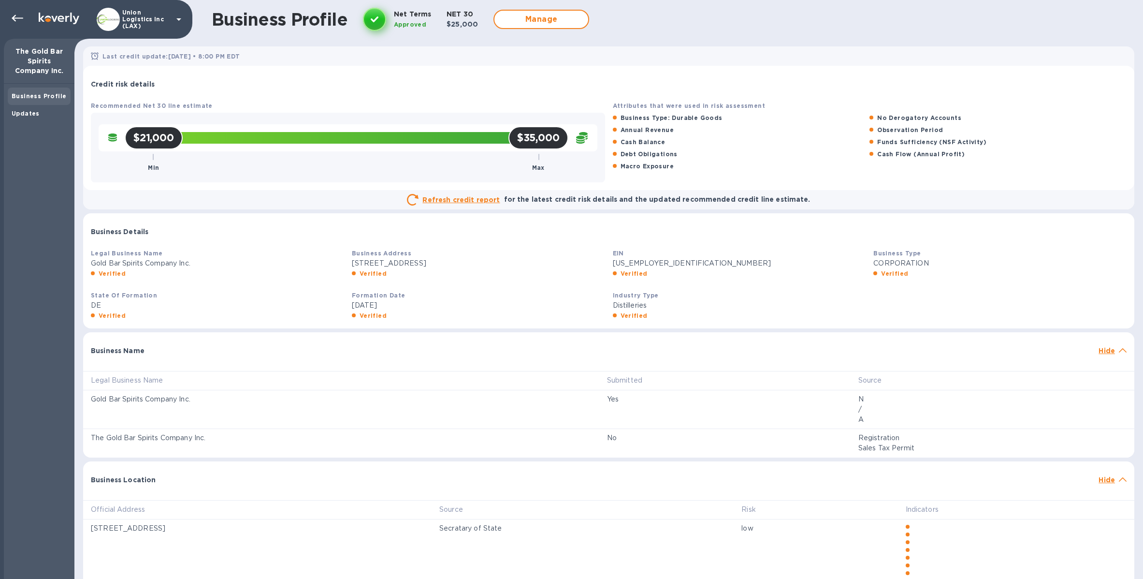
scroll to position [2, 0]
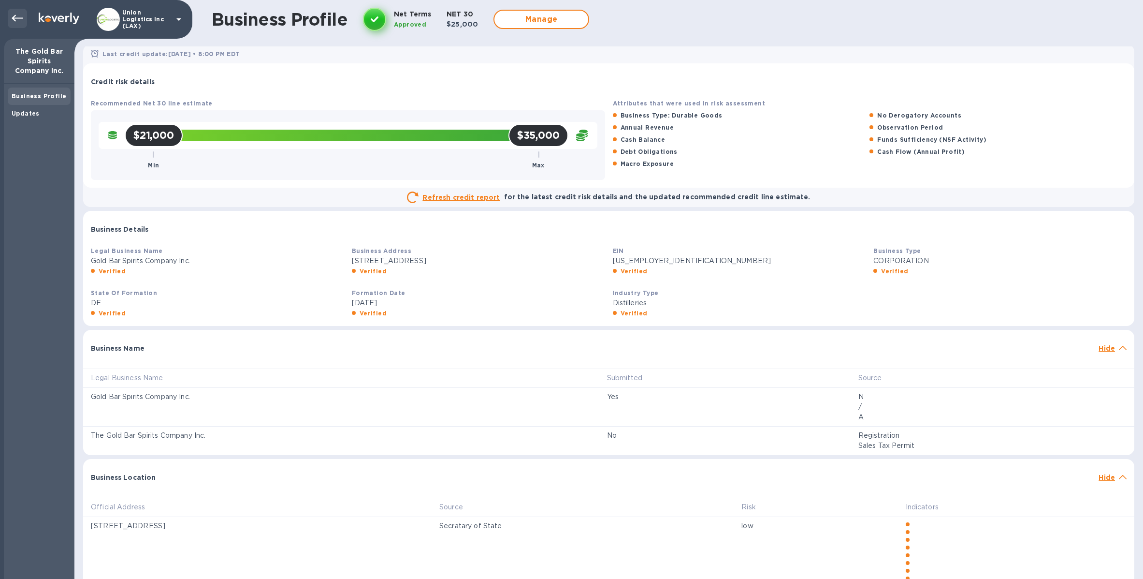
click at [22, 19] on icon at bounding box center [18, 19] width 12 height 12
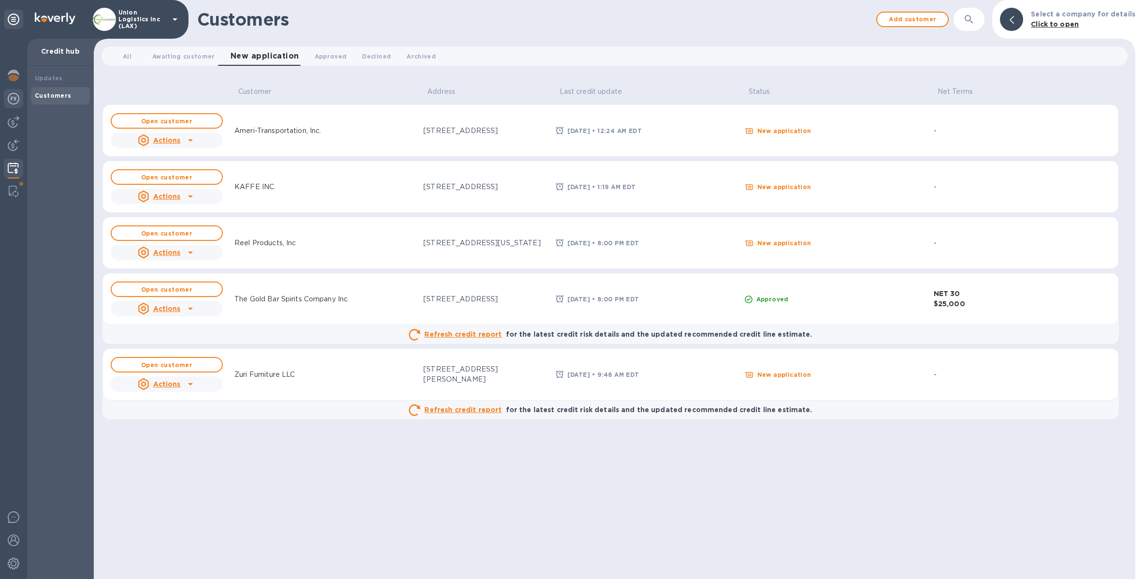
click at [12, 101] on img at bounding box center [14, 99] width 12 height 12
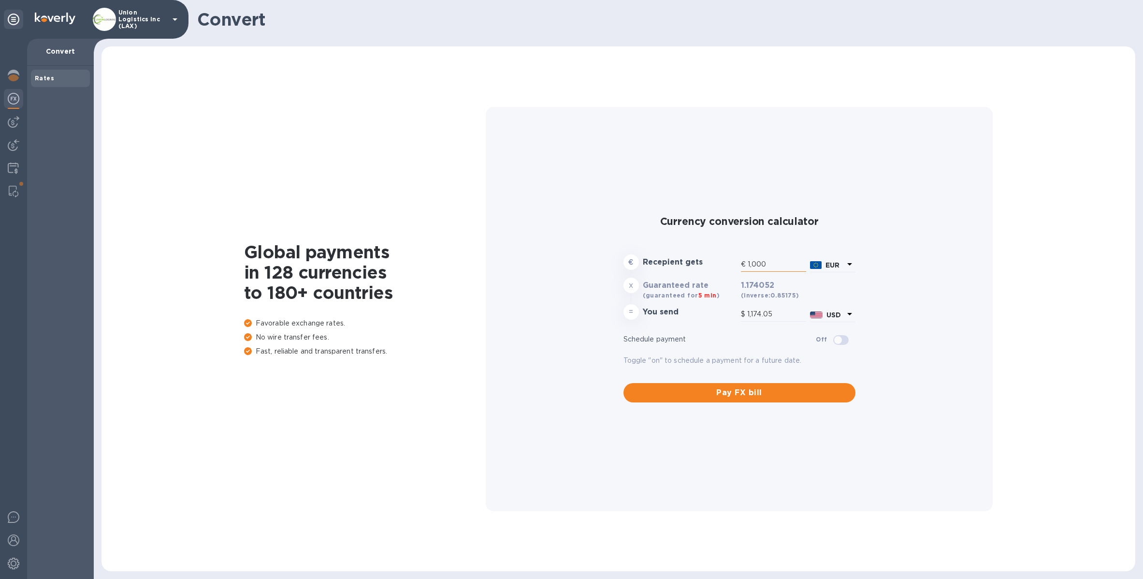
drag, startPoint x: 767, startPoint y: 265, endPoint x: 747, endPoint y: 263, distance: 19.4
click at [748, 263] on input "1,000" at bounding box center [777, 264] width 58 height 14
type input "3"
type input "3.52"
type input "30"
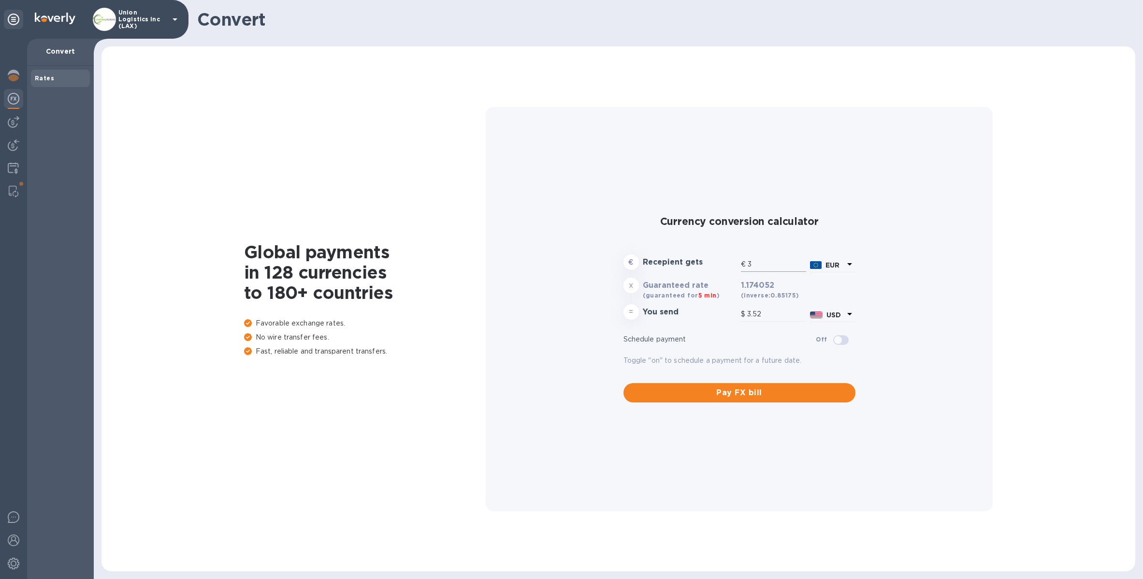
type input "35.22"
type input "300"
type input "352.22"
type input "3,000"
type input "3,522.16"
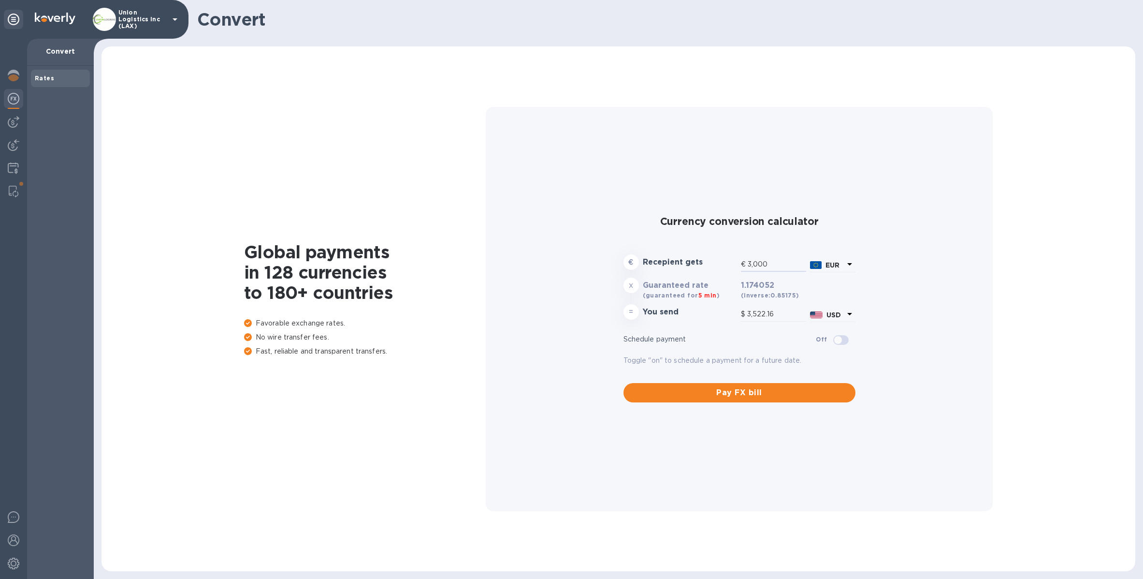
type input "3,000"
click at [135, 25] on p "Union Logistics Inc (LAX)" at bounding box center [142, 19] width 48 height 20
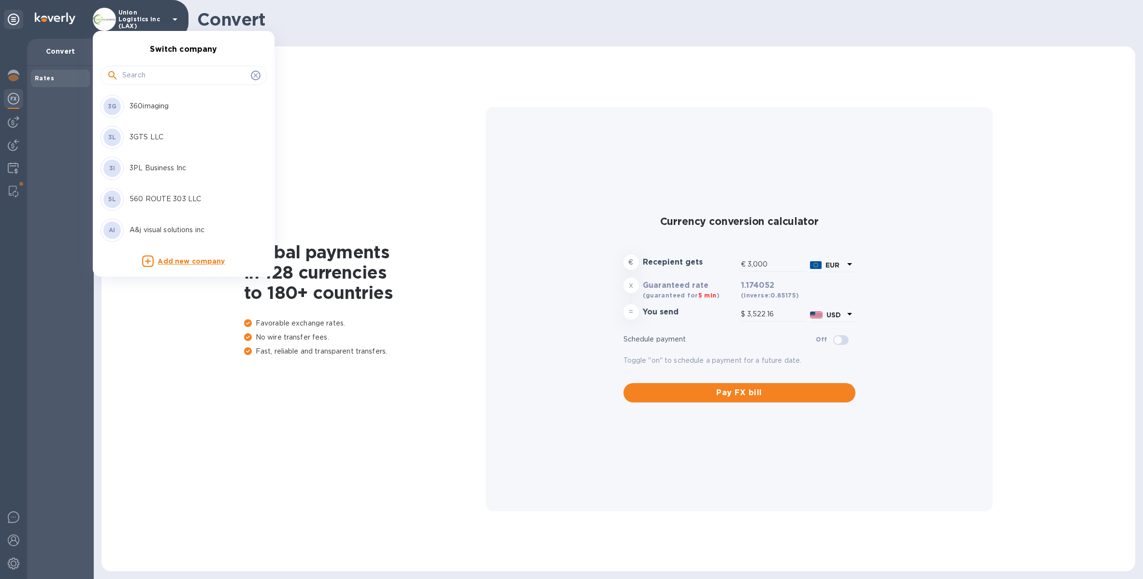
click at [154, 75] on input "text" at bounding box center [184, 75] width 125 height 14
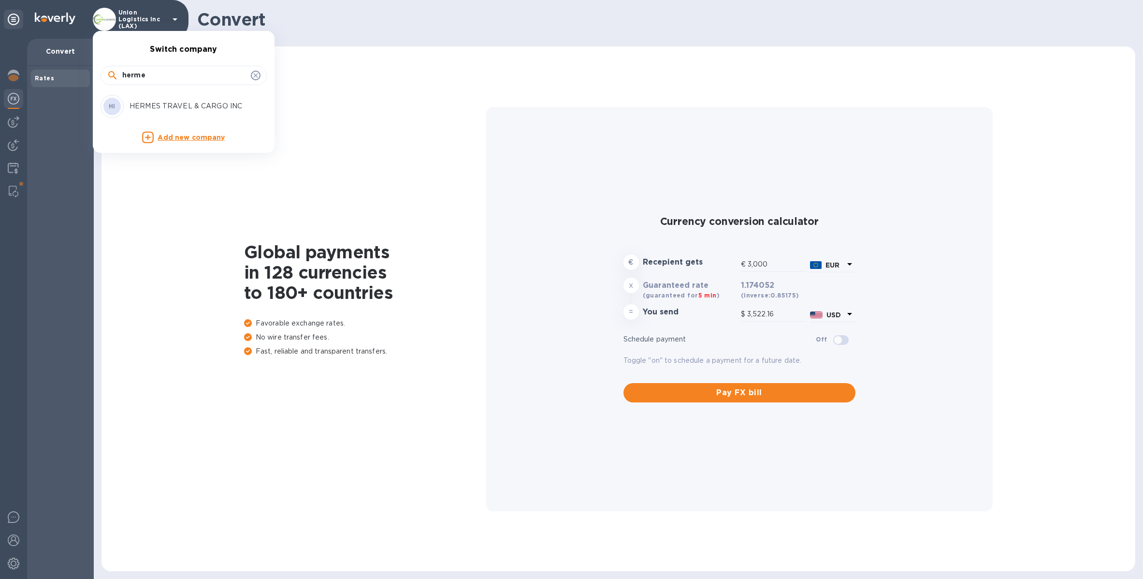
type input "herme"
click at [165, 116] on div "HI HERMES TRAVEL & CARGO INC" at bounding box center [176, 106] width 151 height 23
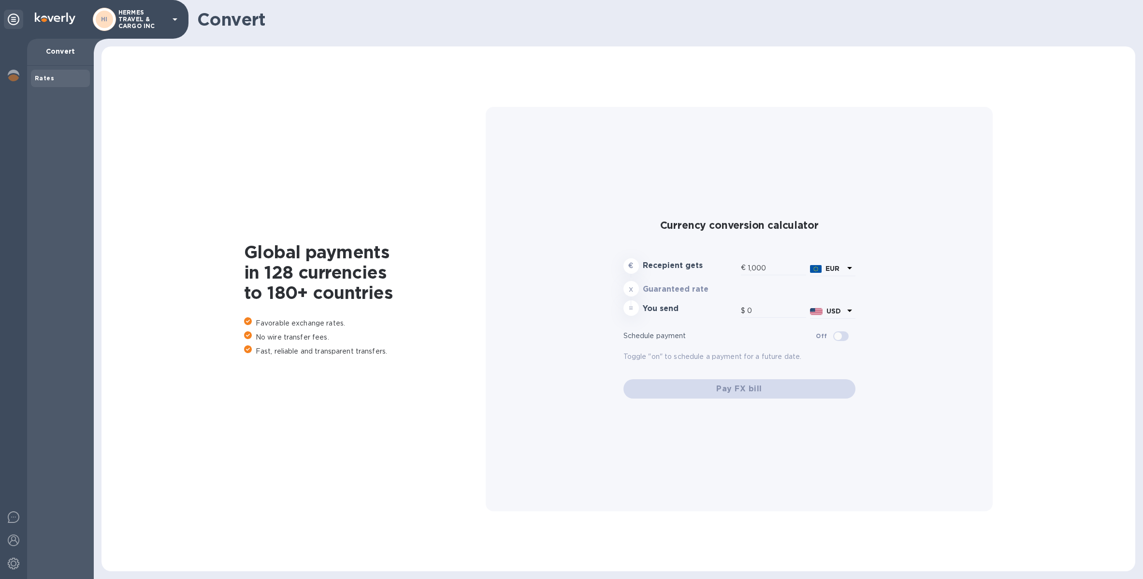
type input "1,174.04"
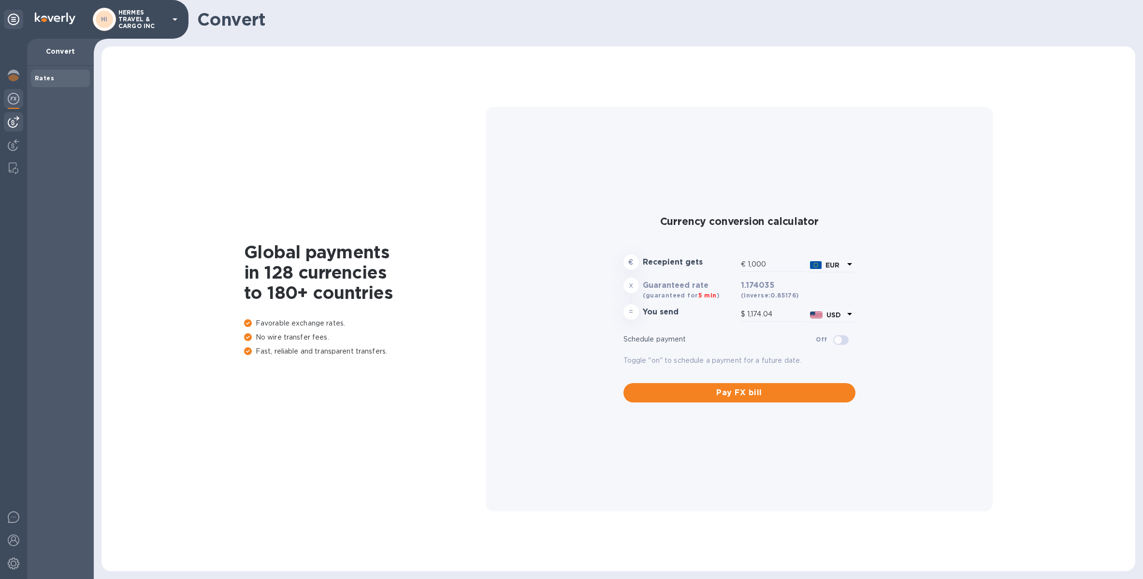
click at [6, 125] on div at bounding box center [13, 121] width 19 height 19
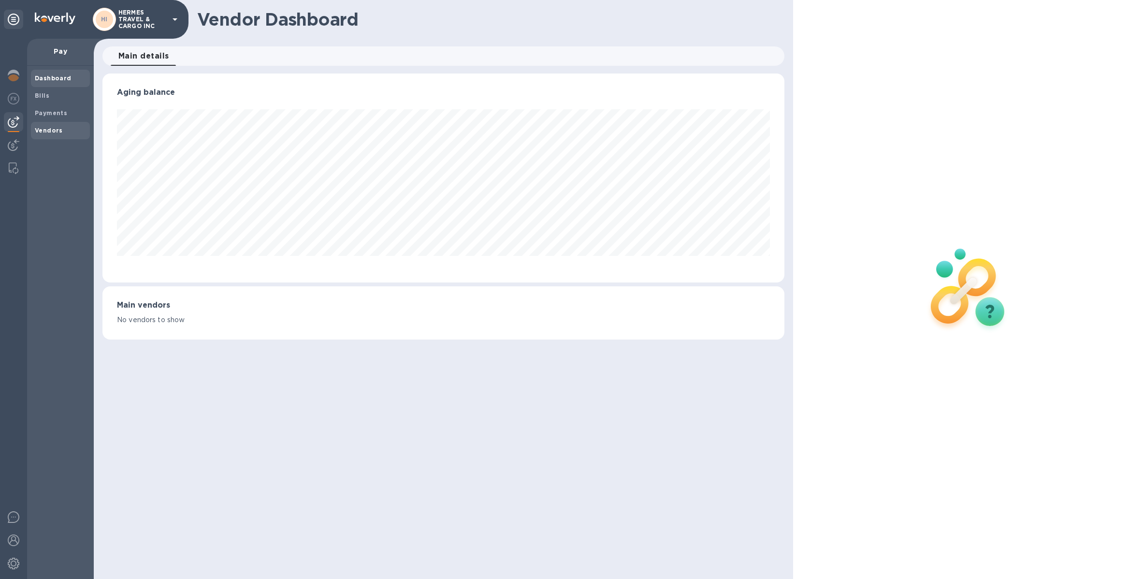
scroll to position [208, 682]
click at [47, 126] on span "Vendors" at bounding box center [49, 131] width 28 height 10
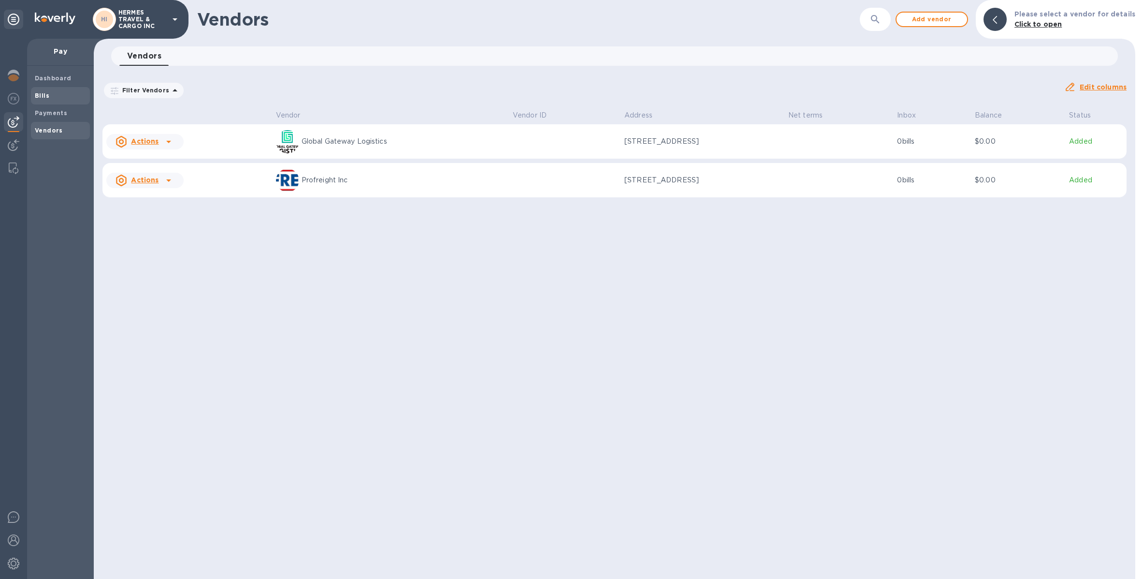
click at [47, 99] on span "Bills" at bounding box center [42, 96] width 14 height 10
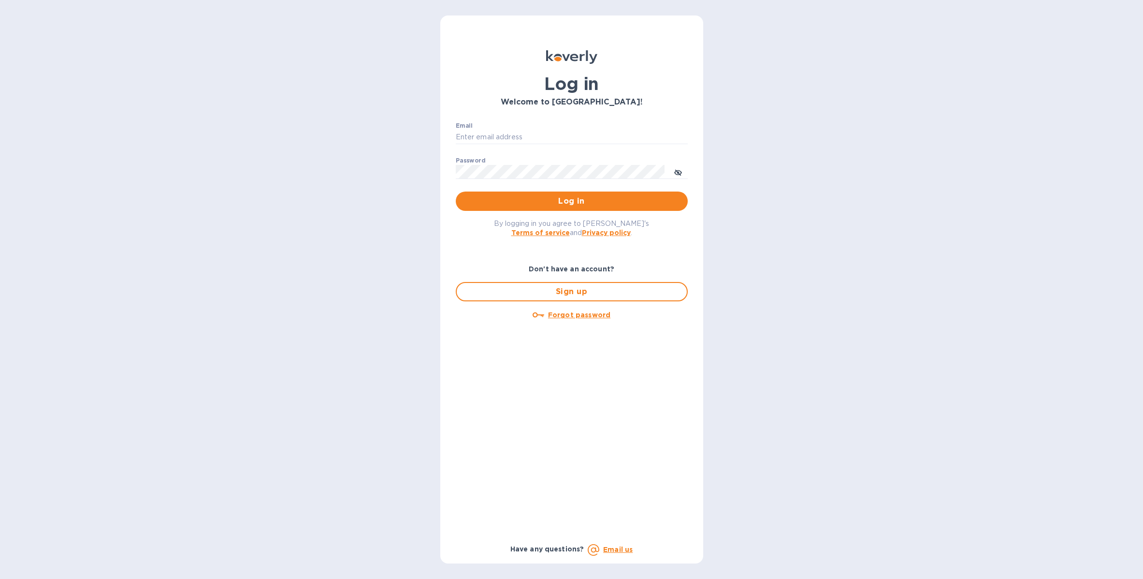
click at [498, 129] on div "Email ​" at bounding box center [572, 139] width 232 height 35
click at [524, 142] on input "Email" at bounding box center [572, 137] width 232 height 14
type input "[EMAIL_ADDRESS][DOMAIN_NAME]"
click at [585, 199] on span "Log in" at bounding box center [571, 201] width 217 height 12
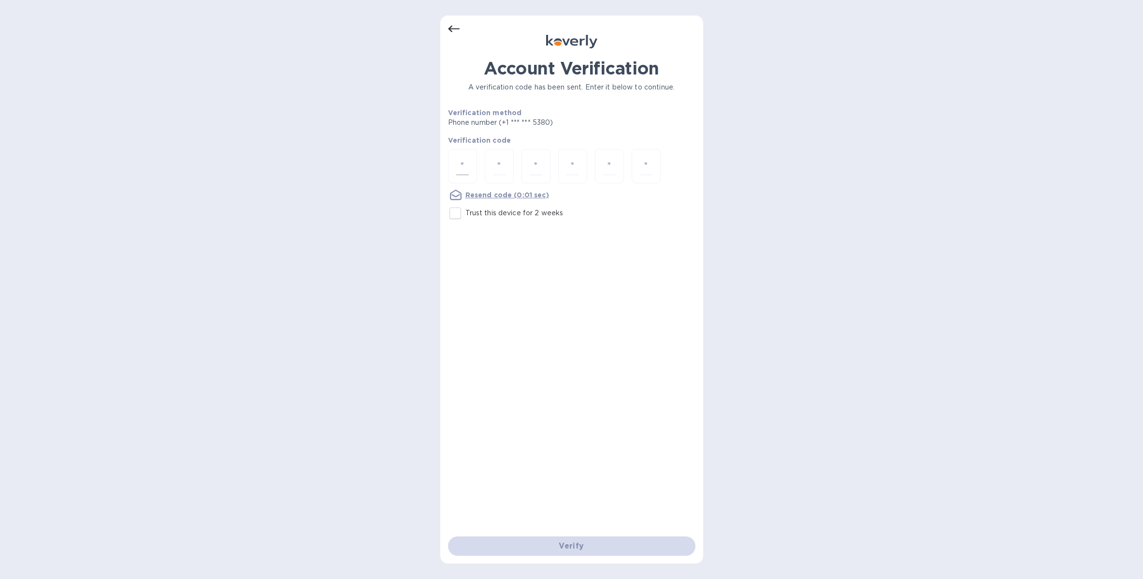
click at [470, 167] on div at bounding box center [462, 166] width 29 height 34
type input "2"
type input "0"
type input "2"
type input "3"
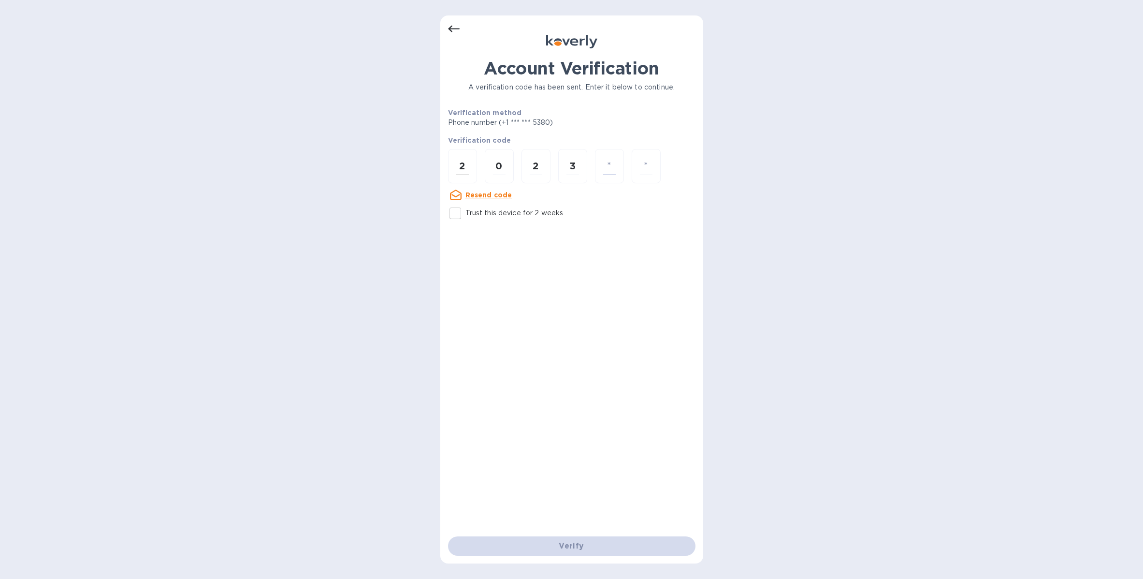
type input "8"
type input "5"
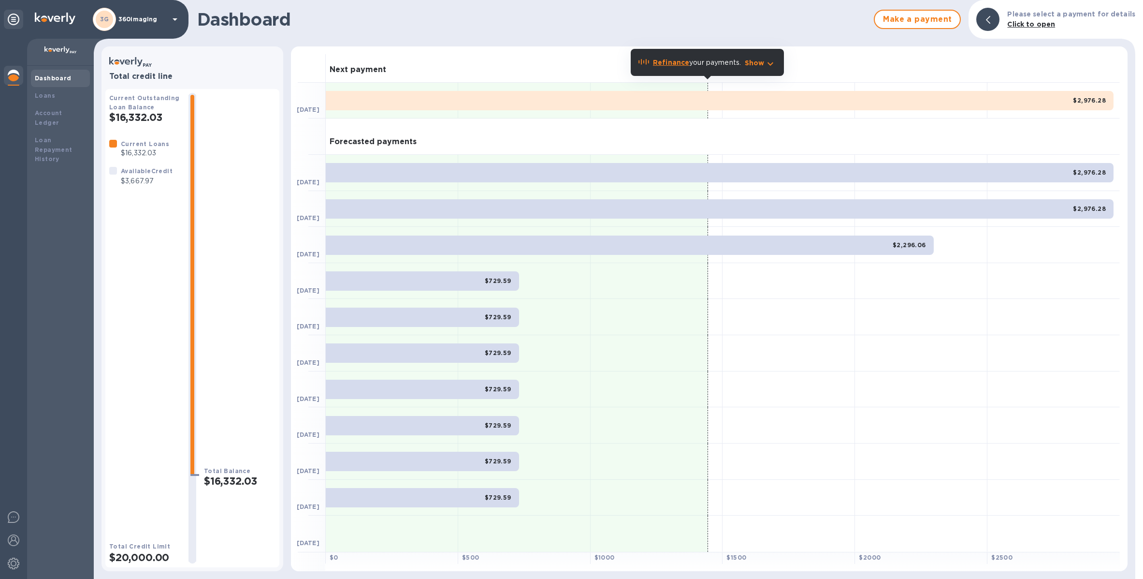
click at [128, 19] on p "360imaging" at bounding box center [142, 19] width 48 height 7
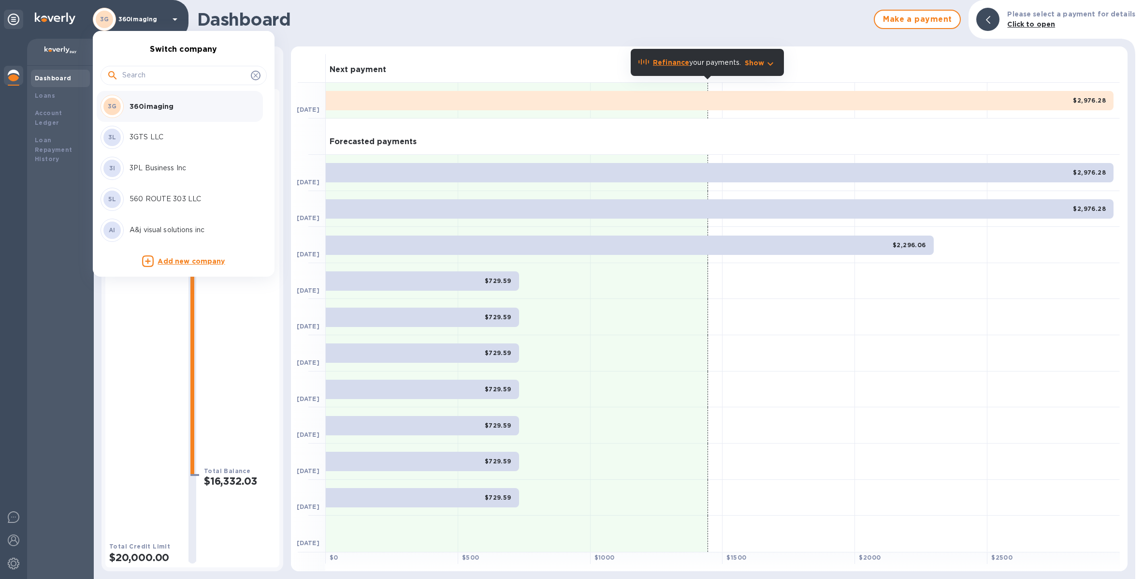
drag, startPoint x: 150, startPoint y: 85, endPoint x: 156, endPoint y: 80, distance: 7.6
click at [151, 84] on div at bounding box center [184, 75] width 166 height 19
click at [156, 80] on input "text" at bounding box center [184, 75] width 125 height 14
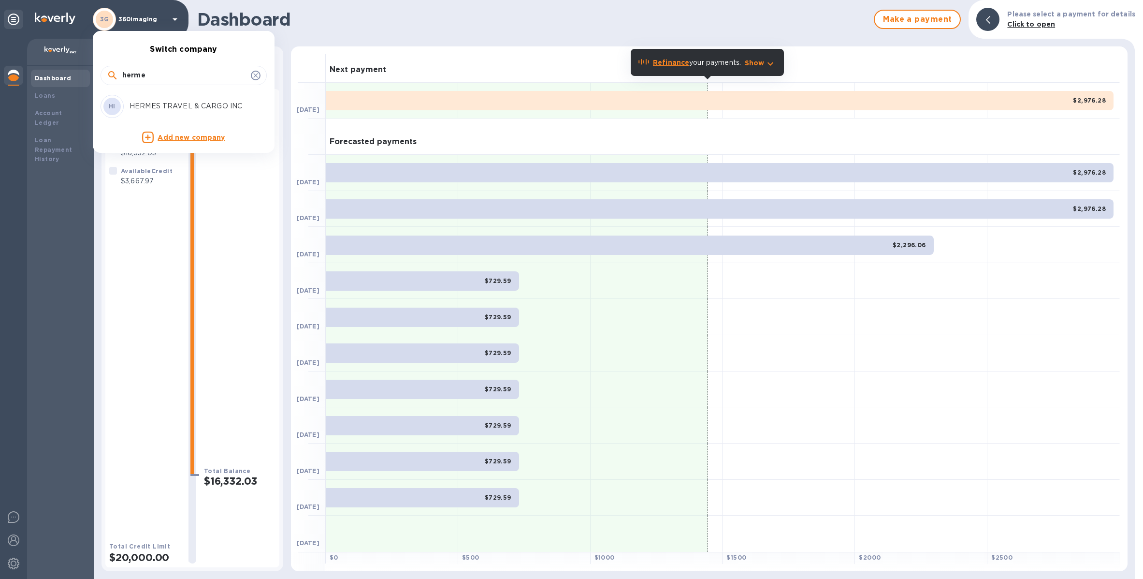
type input "herme"
click at [174, 95] on div "HI HERMES TRAVEL & CARGO INC" at bounding box center [176, 106] width 151 height 23
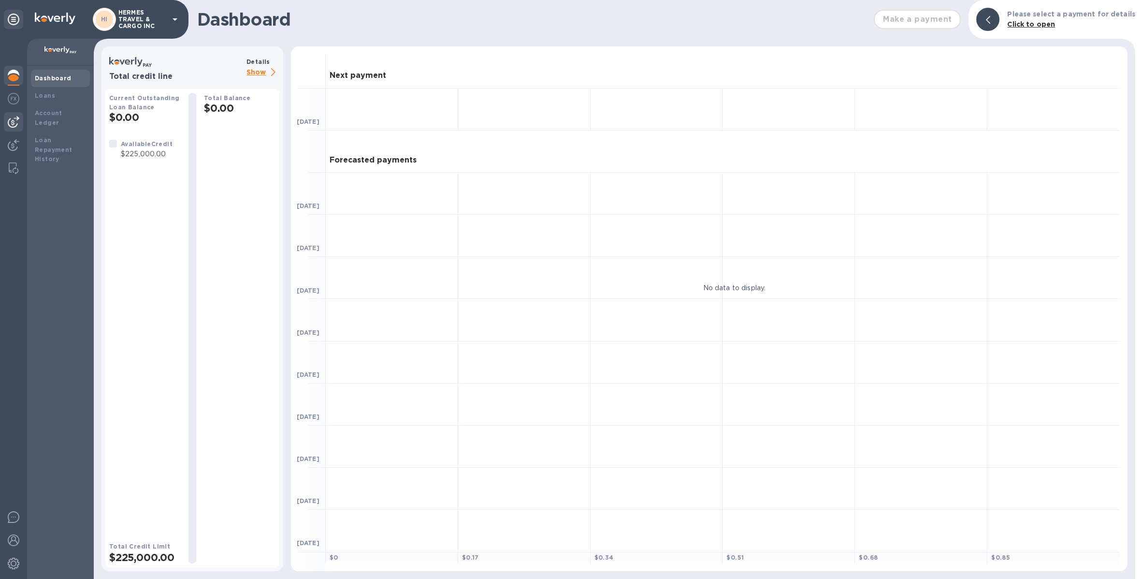
click at [14, 116] on img at bounding box center [14, 122] width 12 height 12
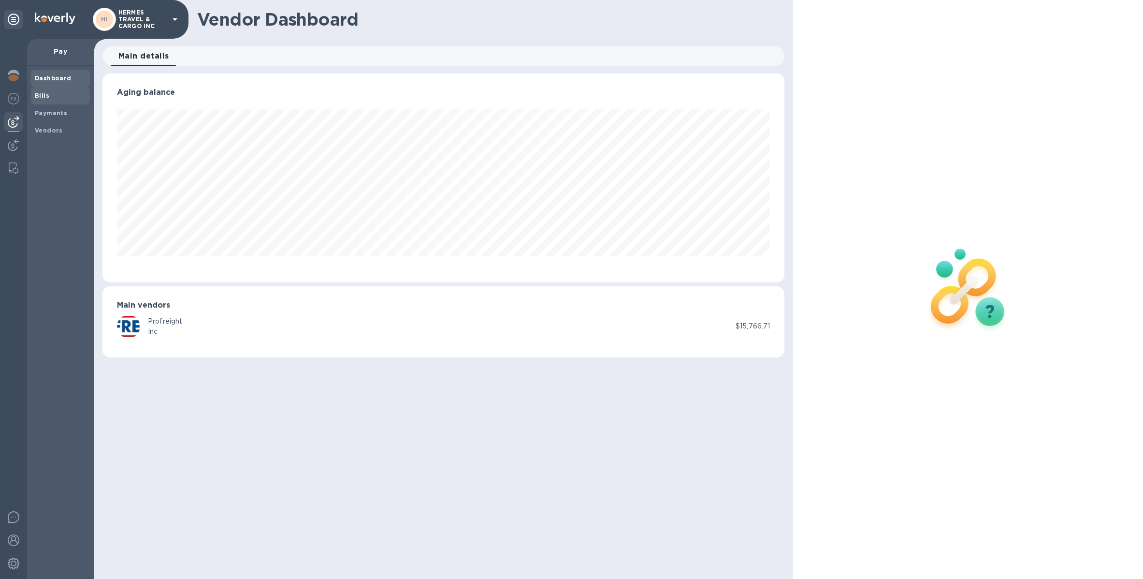
scroll to position [208, 682]
click at [45, 99] on span "Bills" at bounding box center [42, 96] width 14 height 10
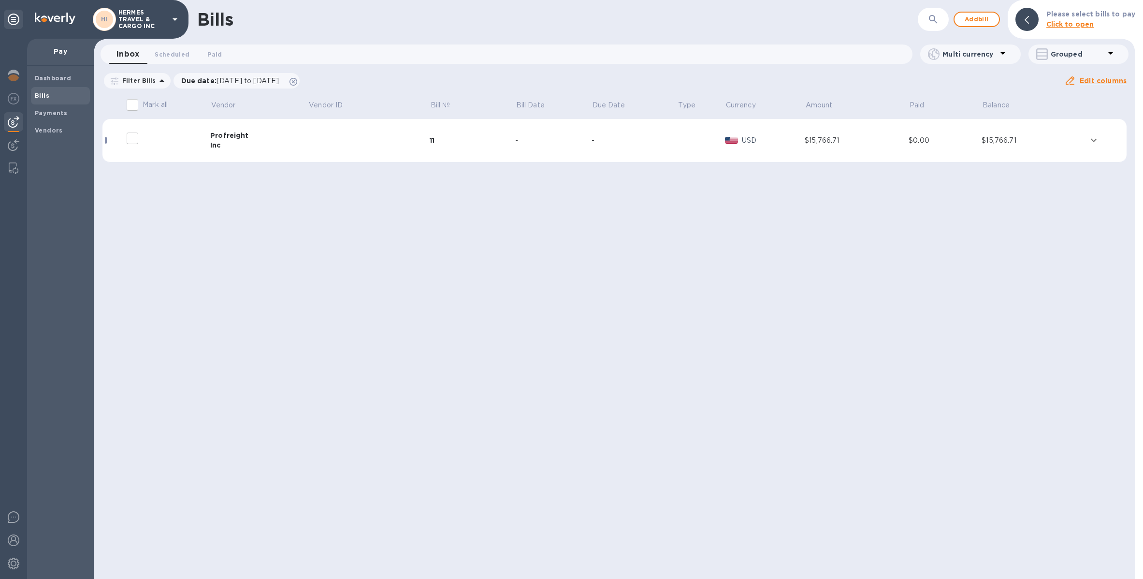
click at [306, 132] on div "Profreight" at bounding box center [259, 135] width 98 height 10
